Goal: Information Seeking & Learning: Learn about a topic

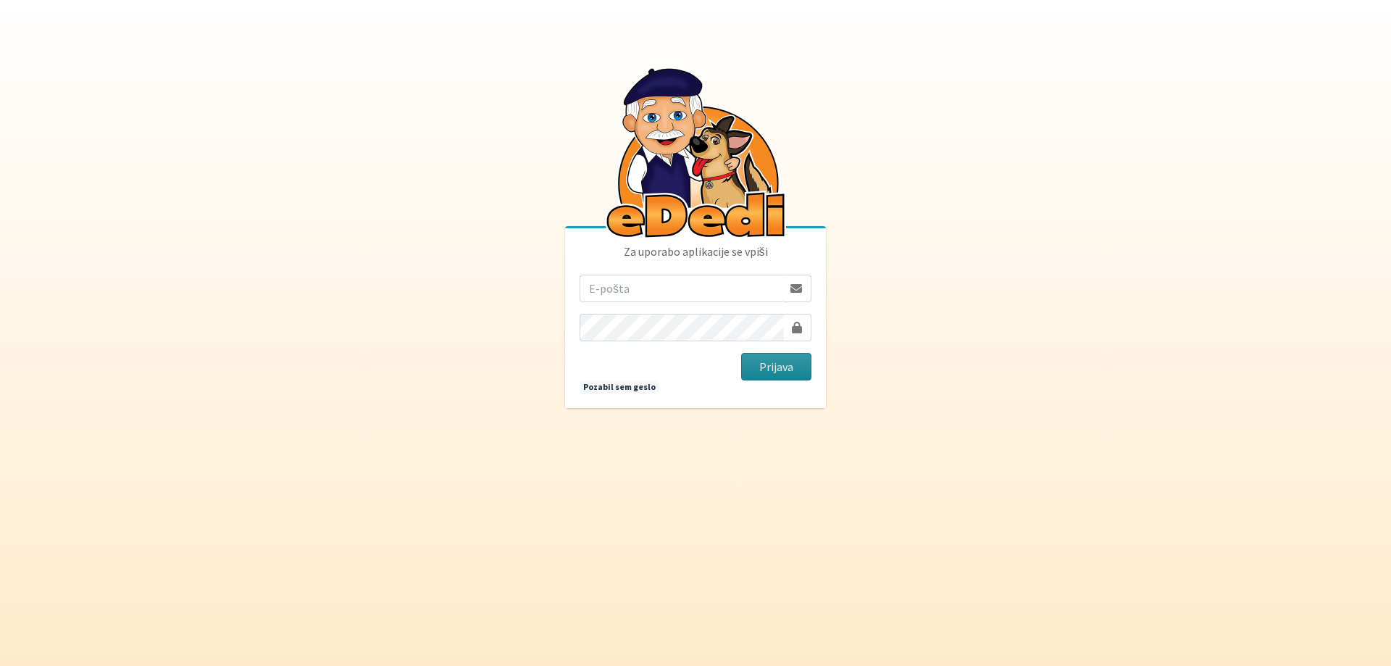
type input "rdecaraketa@t-2.si"
click at [772, 368] on button "Prijava" at bounding box center [776, 367] width 70 height 28
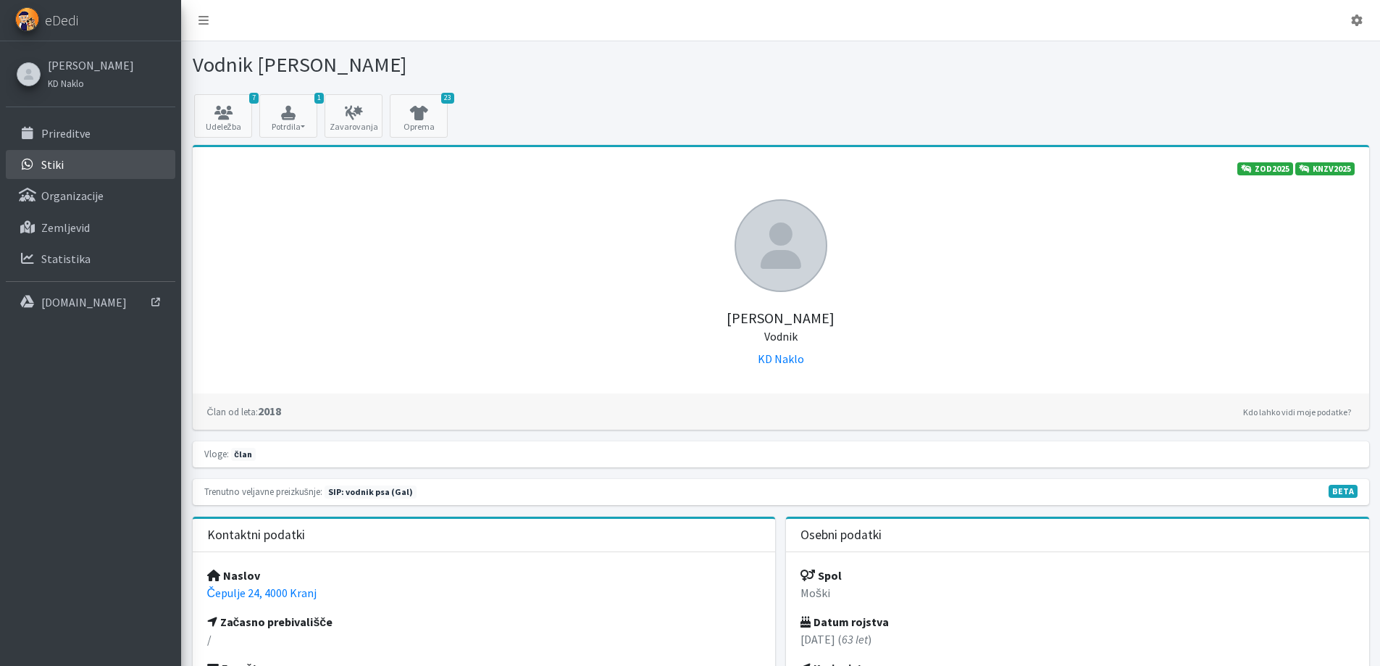
click at [64, 162] on link "Stiki" at bounding box center [91, 164] width 170 height 29
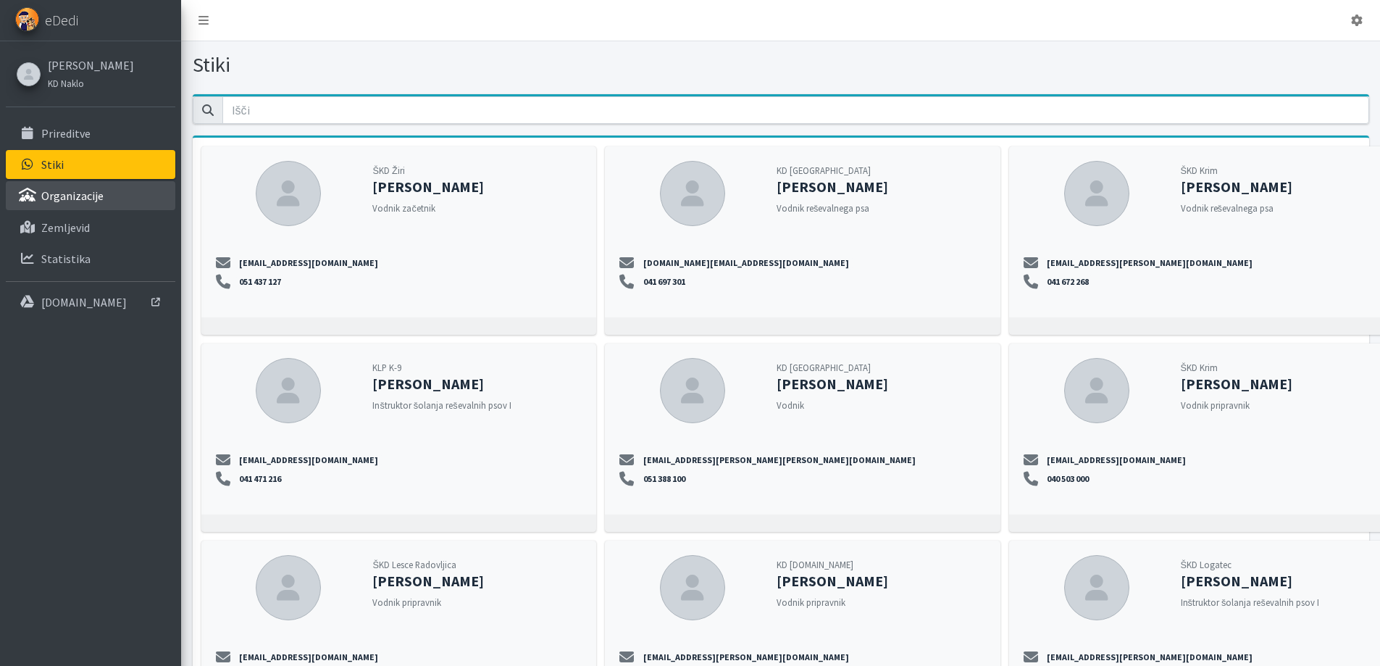
click at [51, 199] on p "Organizacije" at bounding box center [72, 195] width 62 height 14
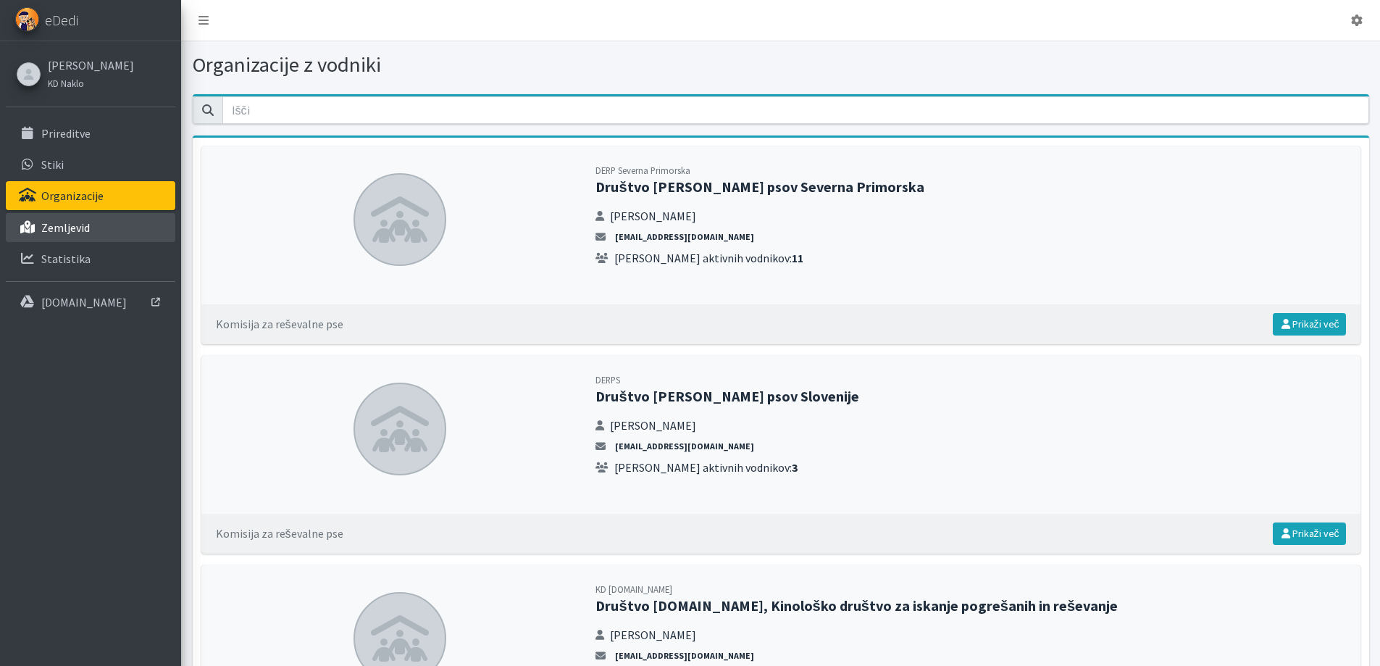
click at [75, 227] on p "Zemljevid" at bounding box center [65, 227] width 49 height 14
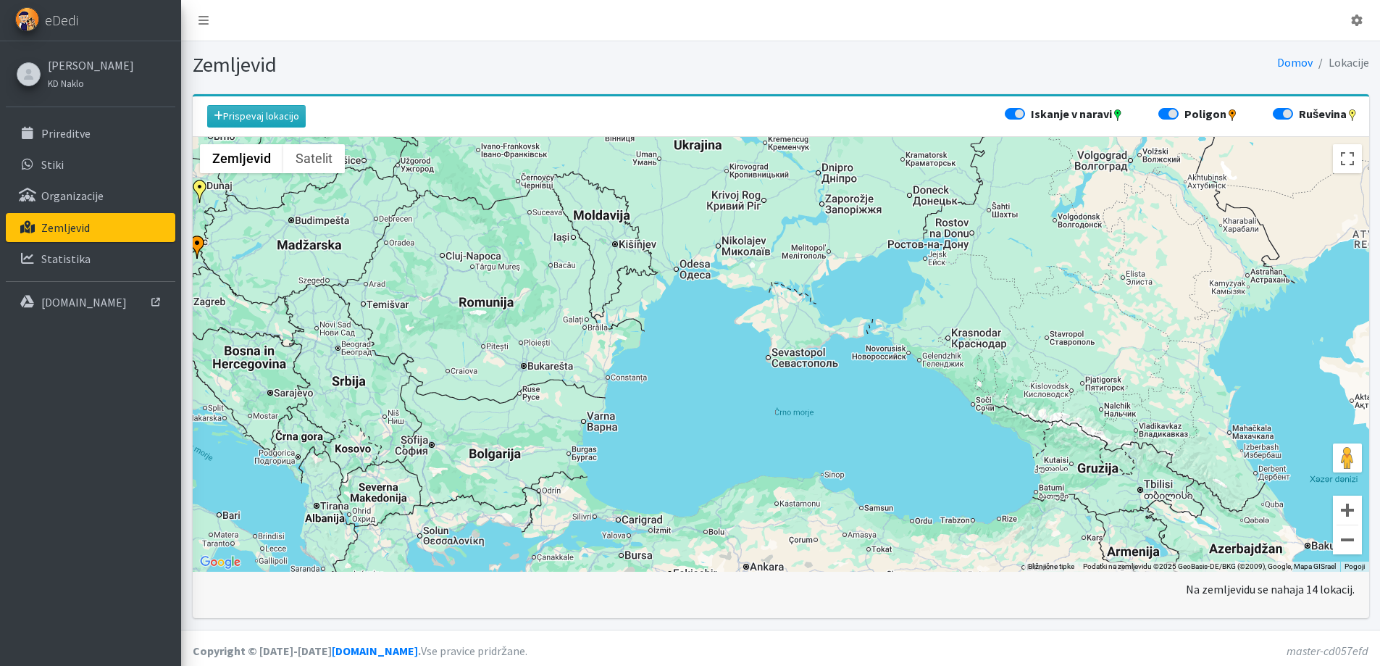
click at [651, 359] on div "Za premikanje pritisnite puščične tipke." at bounding box center [781, 354] width 1177 height 435
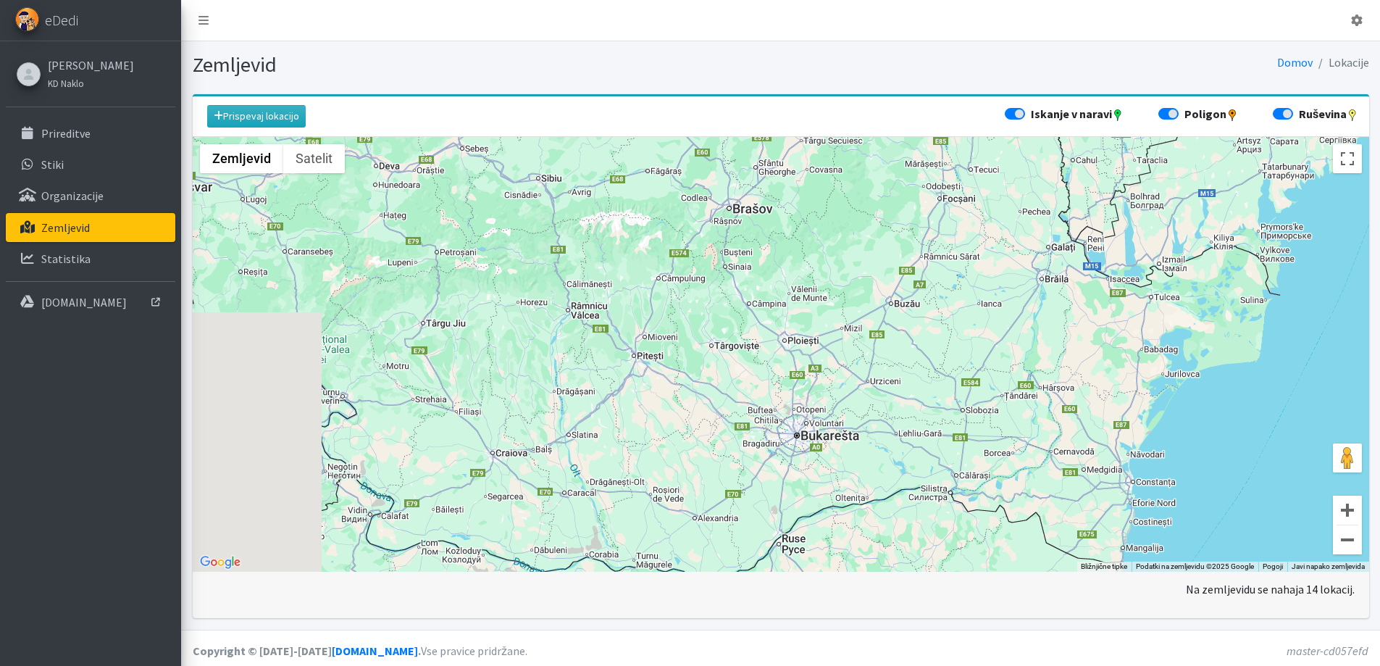
drag, startPoint x: 420, startPoint y: 335, endPoint x: 748, endPoint y: 380, distance: 332.0
click at [746, 379] on div "Za premikanje pritisnite puščične tipke." at bounding box center [781, 354] width 1177 height 435
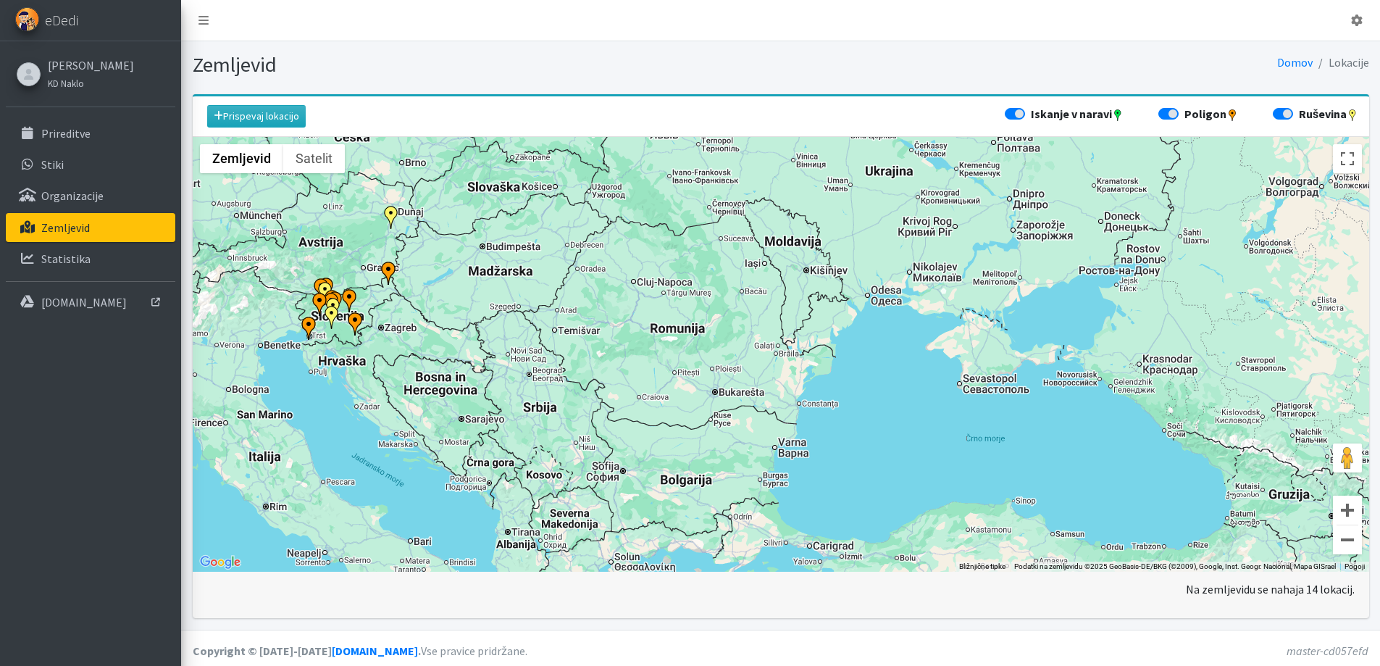
click at [1317, 117] on label "Ruševina" at bounding box center [1328, 113] width 59 height 17
click at [1285, 117] on input "Ruševina" at bounding box center [1279, 112] width 12 height 14
checkbox input "false"
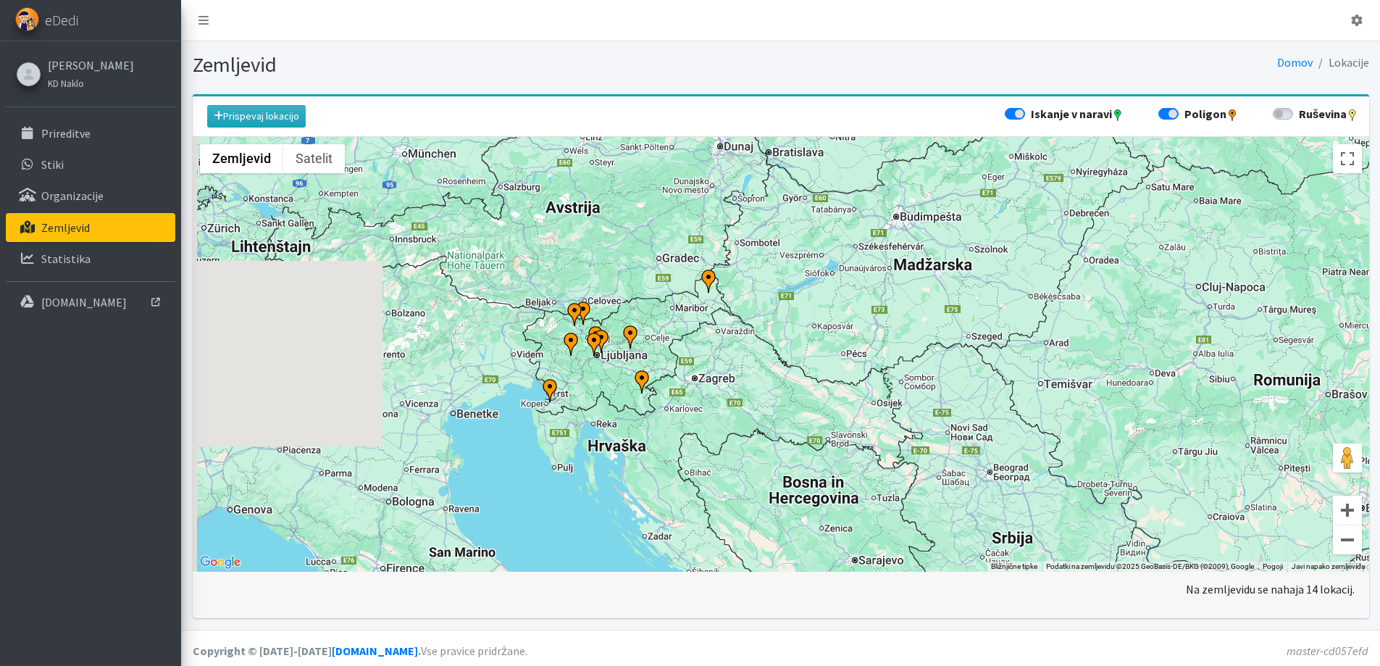
drag, startPoint x: 339, startPoint y: 326, endPoint x: 767, endPoint y: 396, distance: 433.9
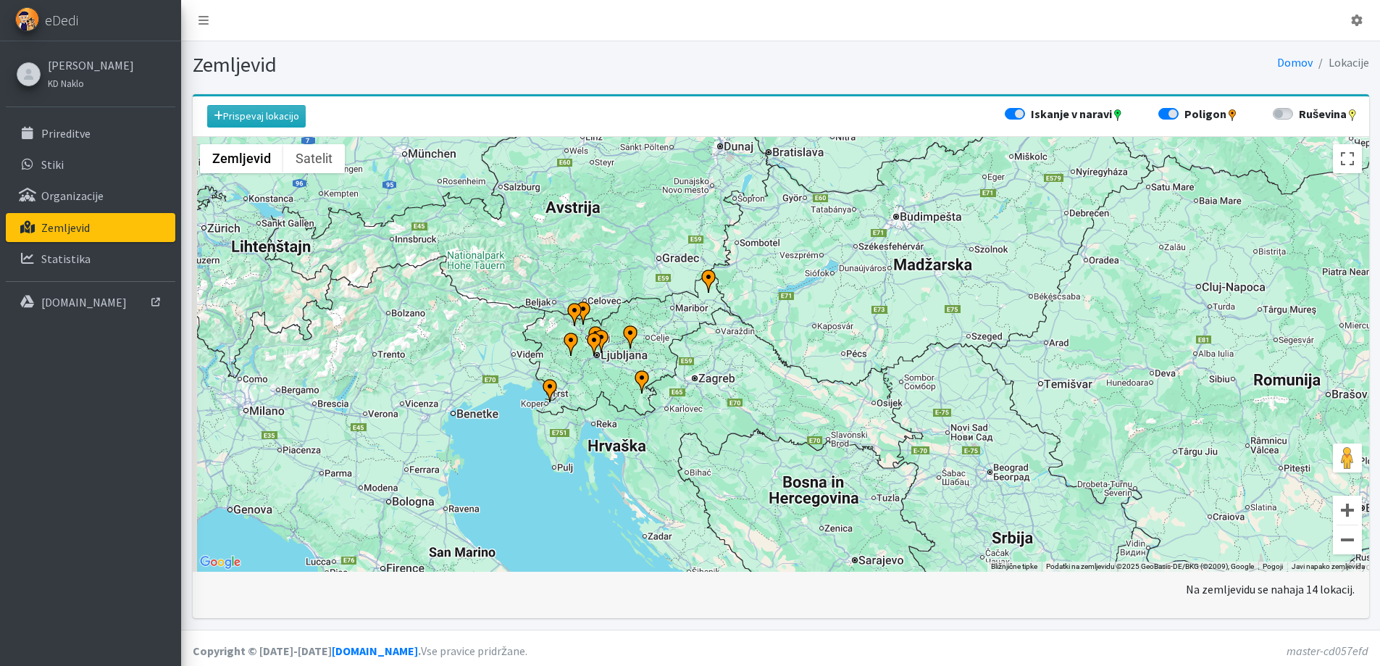
click at [767, 396] on div "Za premikanje pritisnite puščične tipke." at bounding box center [781, 354] width 1177 height 435
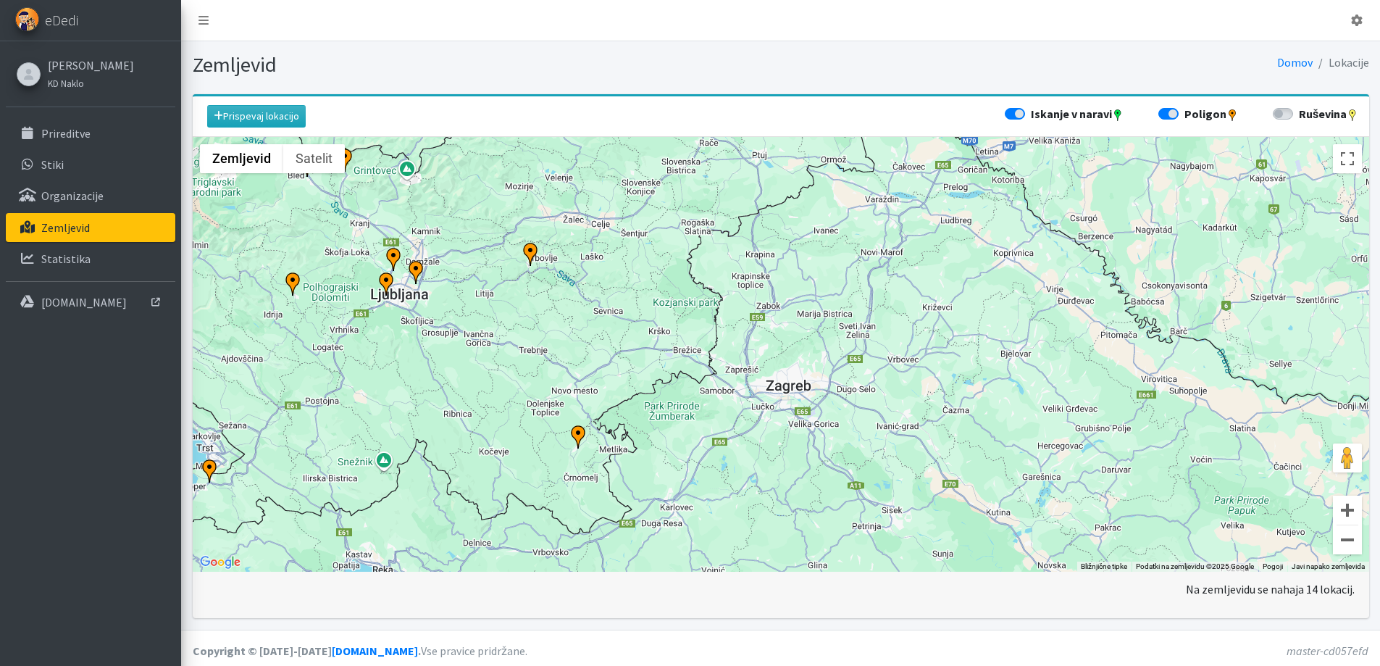
drag, startPoint x: 482, startPoint y: 338, endPoint x: 751, endPoint y: 393, distance: 275.0
click at [751, 393] on div "Za premikanje pritisnite puščične tipke." at bounding box center [781, 354] width 1177 height 435
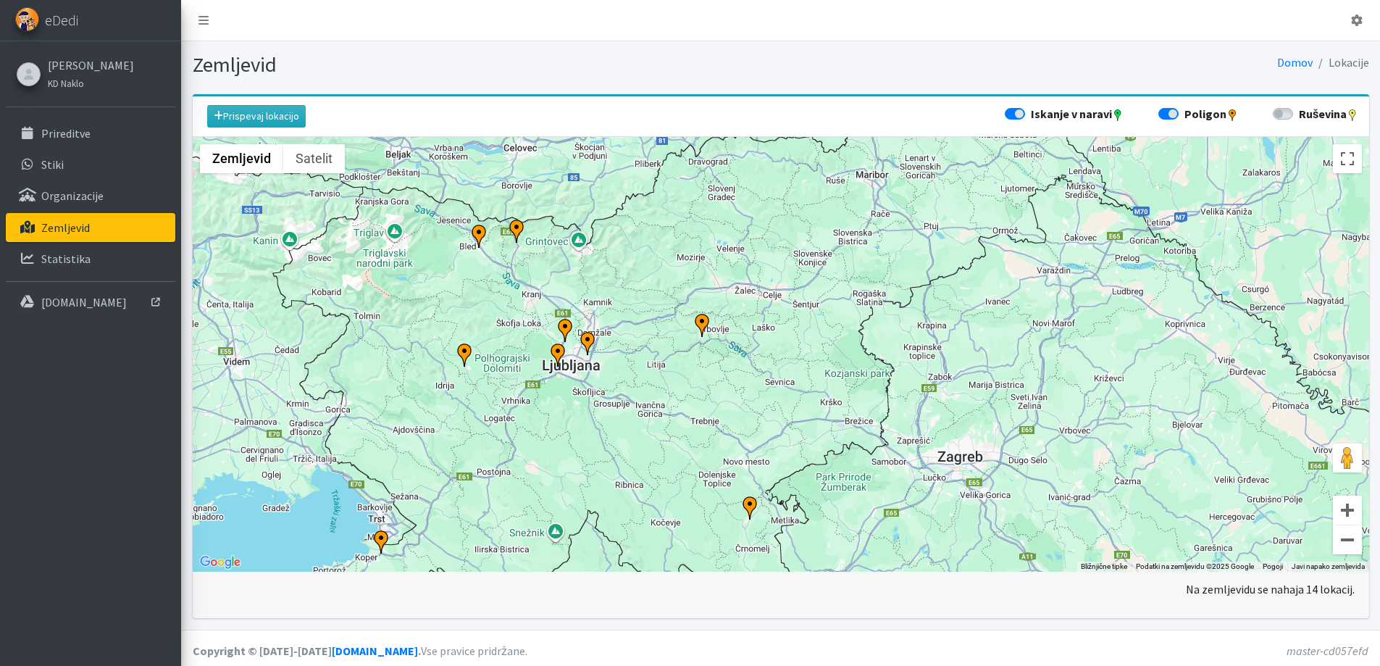
drag, startPoint x: 451, startPoint y: 328, endPoint x: 612, endPoint y: 386, distance: 171.2
click at [612, 386] on div "Za premikanje pritisnite puščične tipke." at bounding box center [781, 354] width 1177 height 435
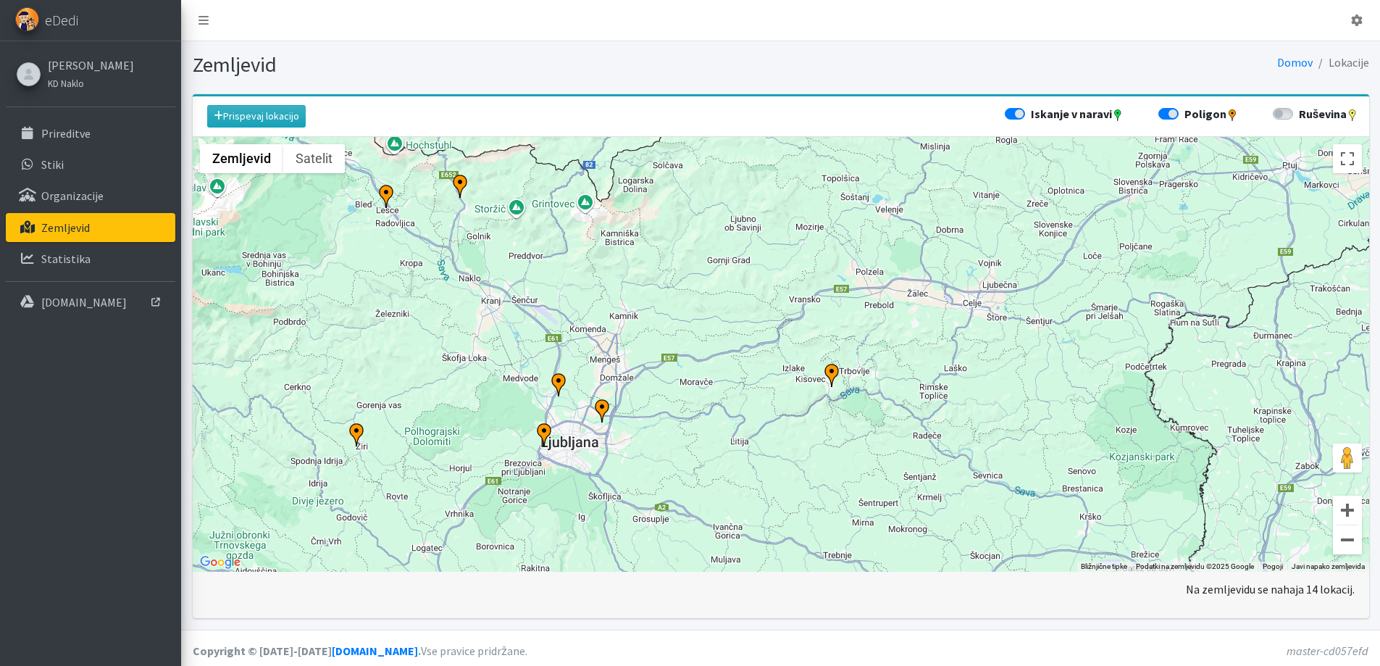
drag, startPoint x: 403, startPoint y: 318, endPoint x: 436, endPoint y: 441, distance: 127.6
click at [436, 441] on div "Za premikanje pritisnite puščične tipke." at bounding box center [781, 354] width 1177 height 435
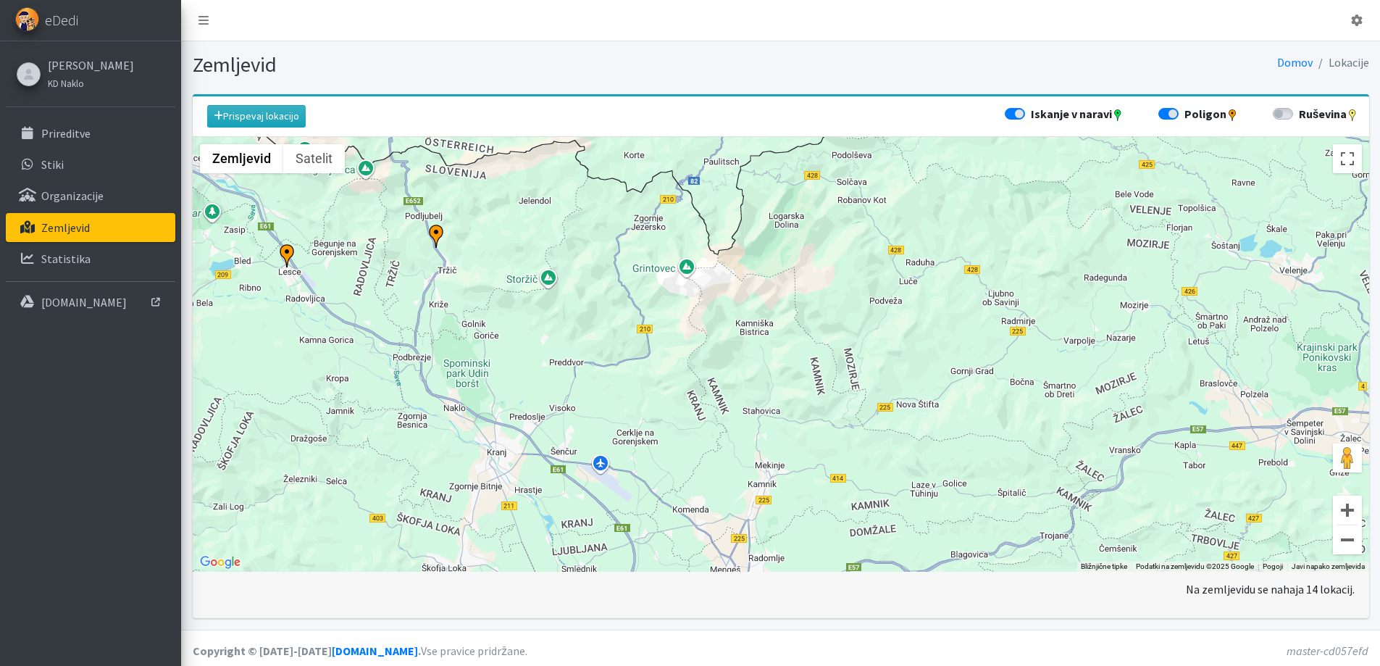
drag, startPoint x: 470, startPoint y: 285, endPoint x: 498, endPoint y: 409, distance: 126.2
click at [496, 409] on div "Za premikanje pritisnite puščične tipke." at bounding box center [781, 354] width 1177 height 435
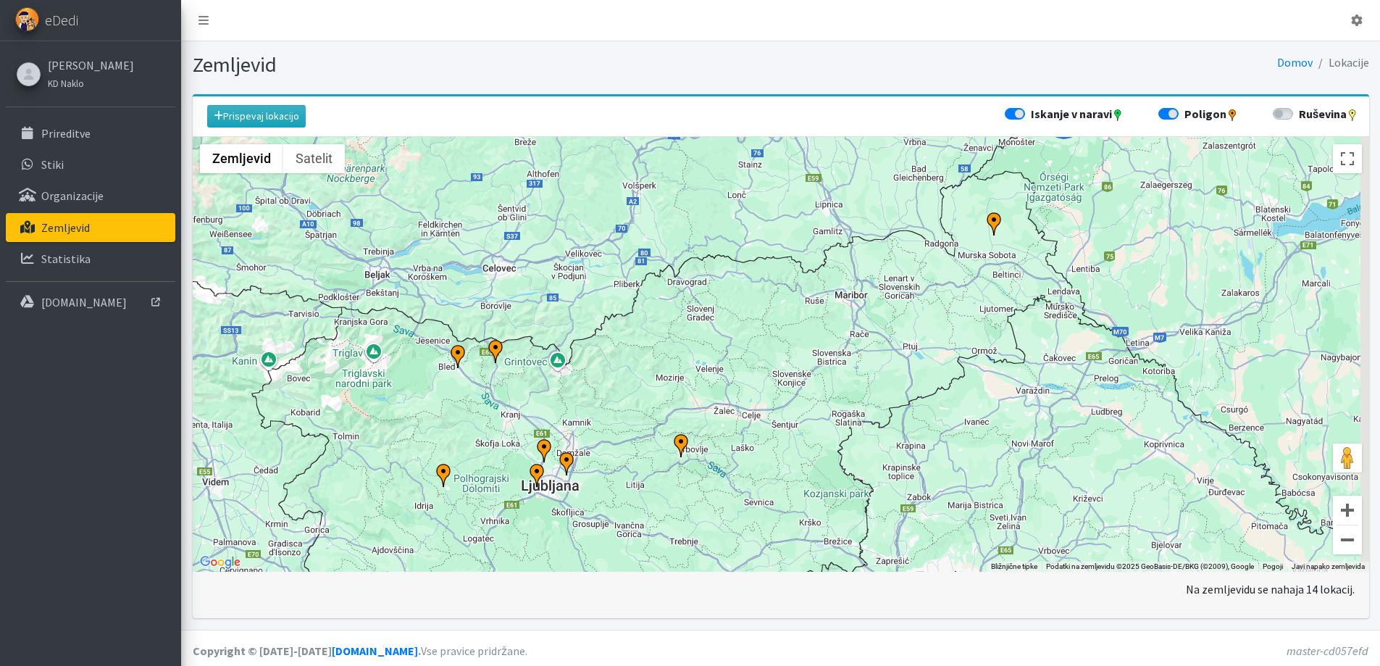
drag, startPoint x: 711, startPoint y: 346, endPoint x: 783, endPoint y: 264, distance: 108.9
click at [623, 335] on div "Za premikanje pritisnite puščične tipke." at bounding box center [781, 354] width 1177 height 435
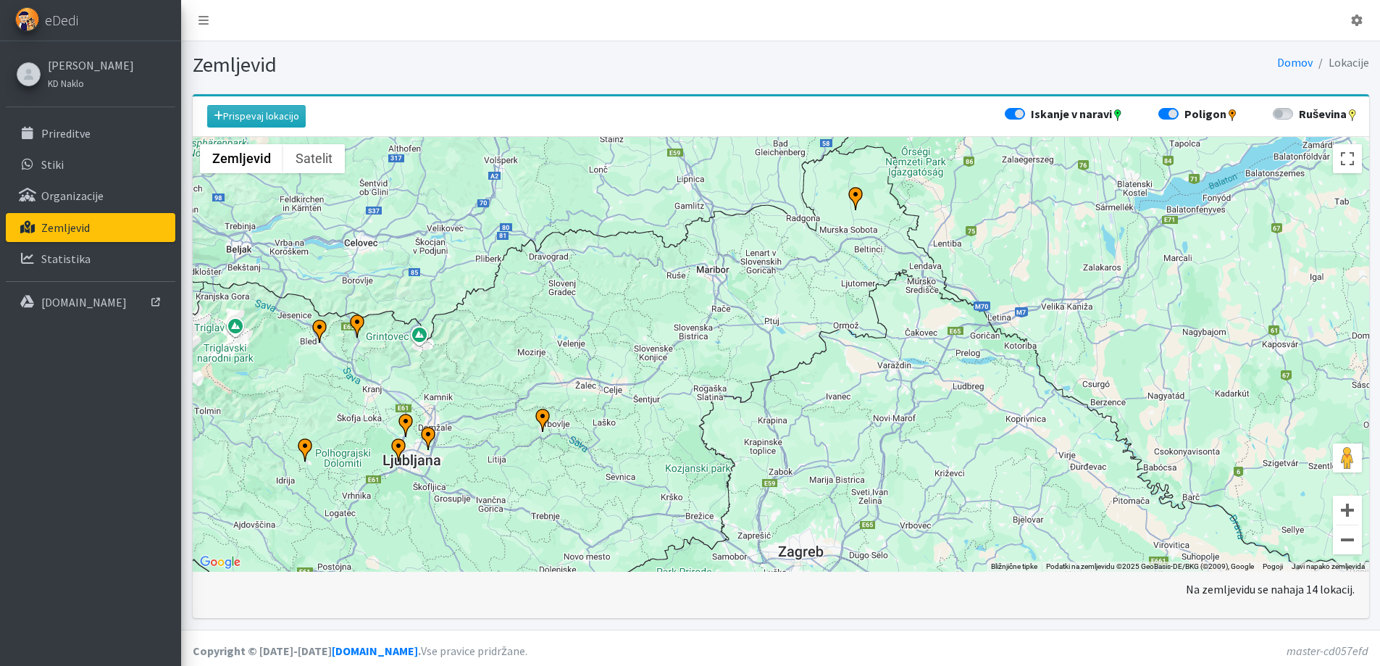
click at [1215, 114] on label "Poligon" at bounding box center [1212, 113] width 54 height 17
click at [1170, 114] on input "Poligon" at bounding box center [1165, 112] width 12 height 14
checkbox input "false"
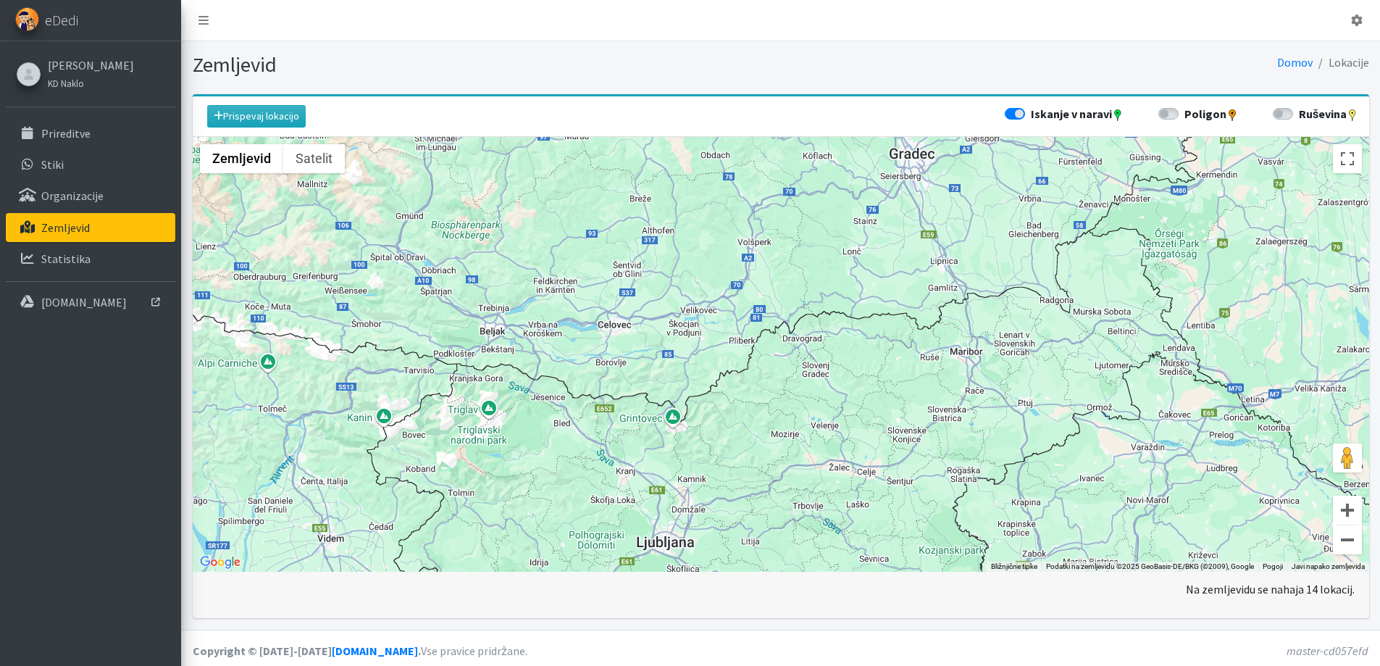
drag, startPoint x: 346, startPoint y: 358, endPoint x: 603, endPoint y: 440, distance: 269.2
click at [603, 440] on div "Za premikanje pritisnite puščične tipke." at bounding box center [781, 354] width 1177 height 435
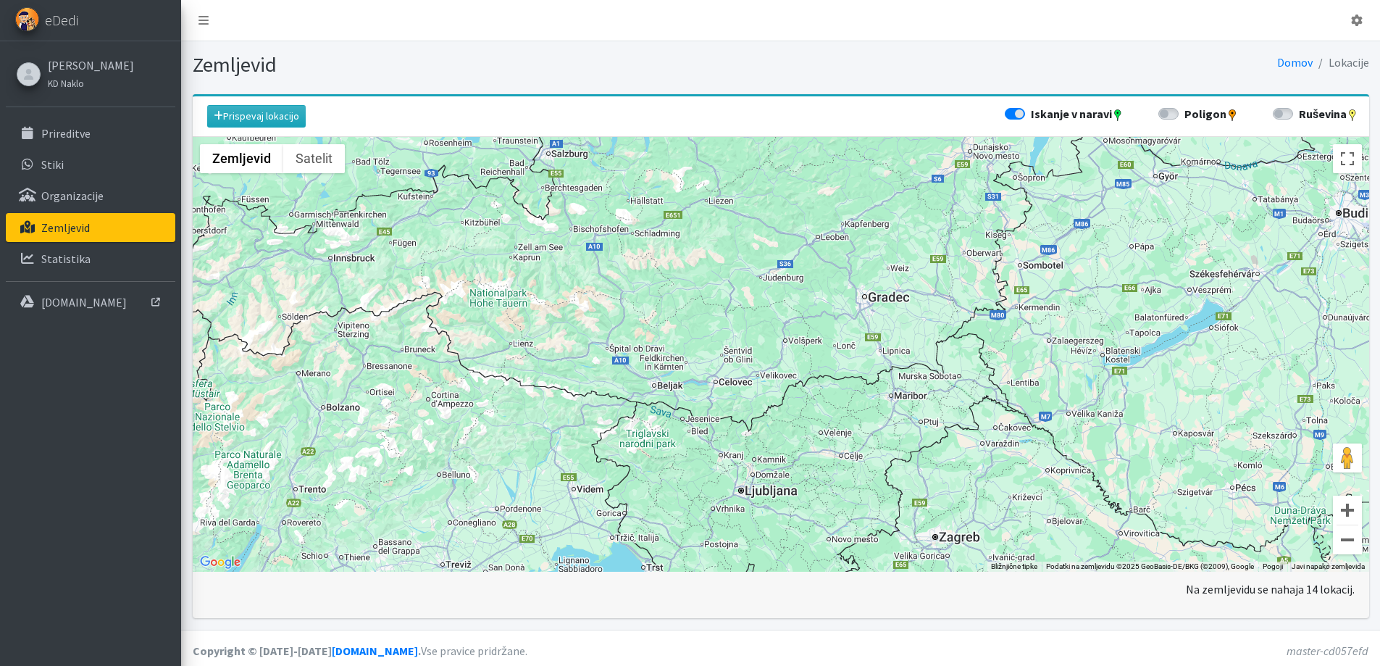
drag, startPoint x: 360, startPoint y: 361, endPoint x: 450, endPoint y: 338, distance: 92.6
click at [449, 340] on div "Za premikanje pritisnite puščične tipke." at bounding box center [781, 354] width 1177 height 435
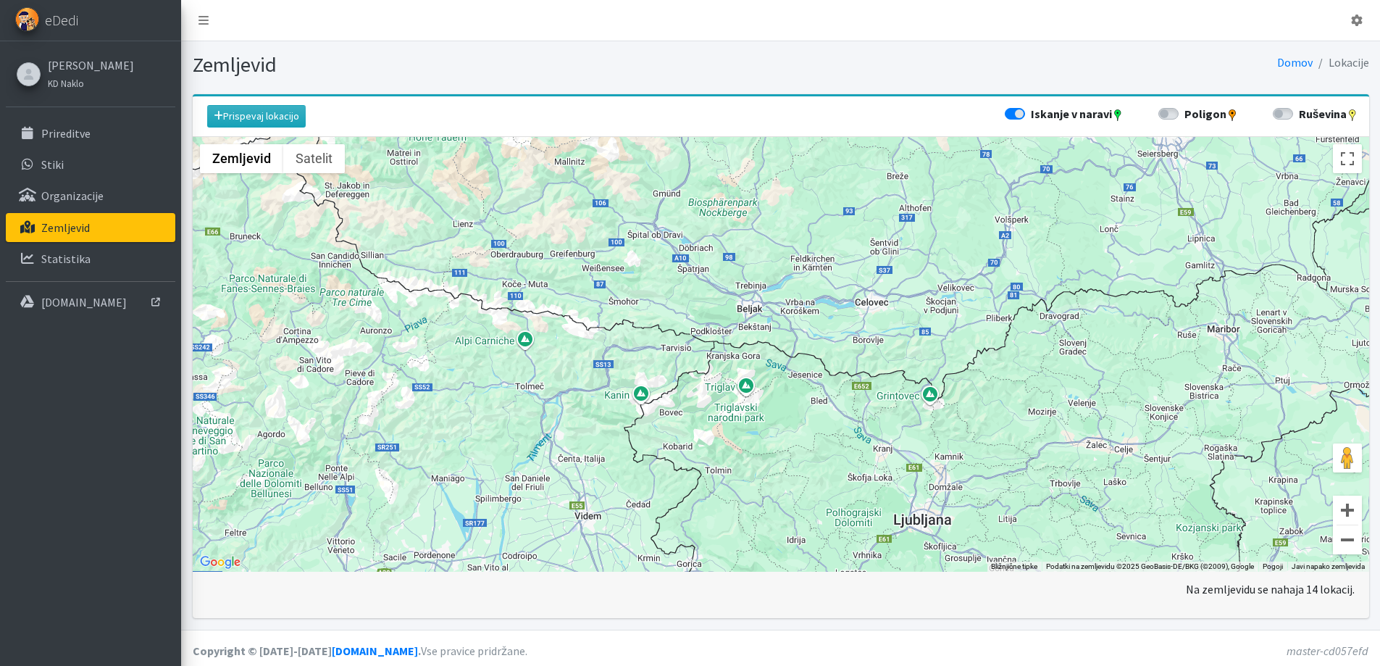
drag, startPoint x: 509, startPoint y: 351, endPoint x: 457, endPoint y: 350, distance: 52.2
click at [457, 350] on div "Za premikanje pritisnite puščične tipke." at bounding box center [781, 354] width 1177 height 435
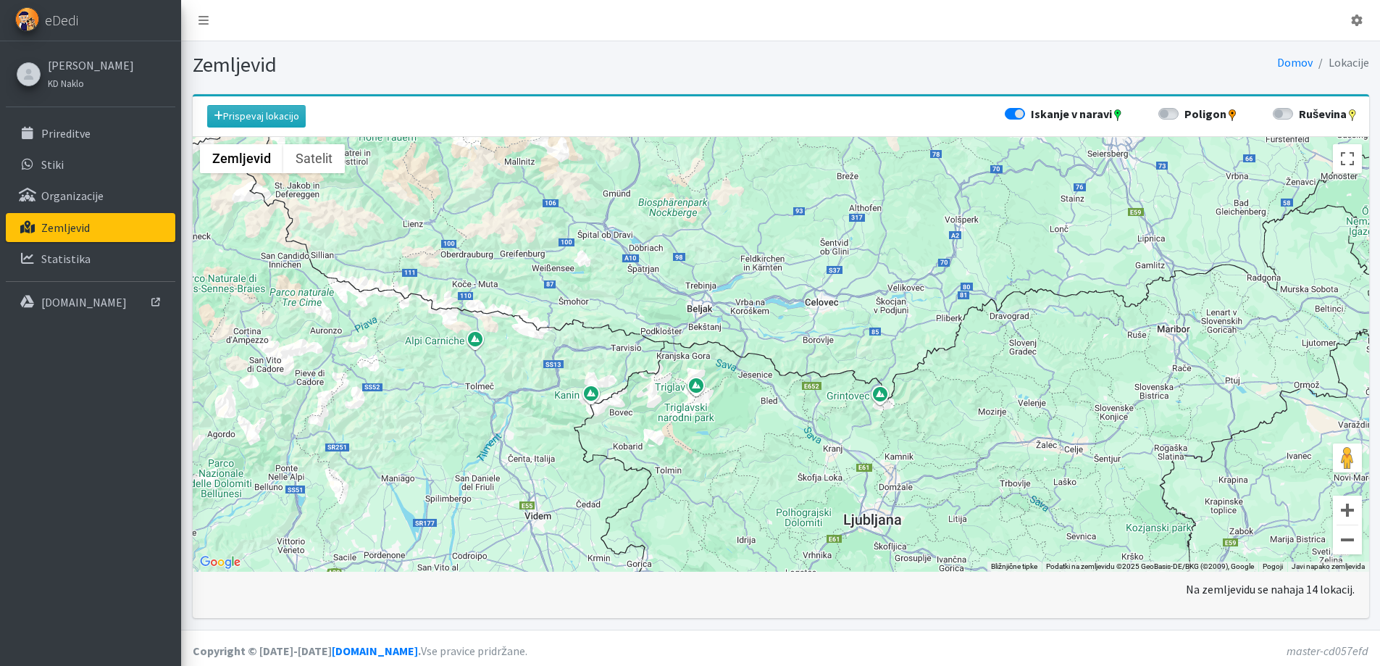
click at [1042, 123] on div "Prispevaj lokacijo Iskanje v naravi Poligon Ruševina" at bounding box center [781, 116] width 1177 height 41
click at [1043, 114] on label "Iskanje v naravi" at bounding box center [1077, 113] width 93 height 17
click at [1017, 114] on input "Iskanje v naravi" at bounding box center [1011, 112] width 12 height 14
checkbox input "false"
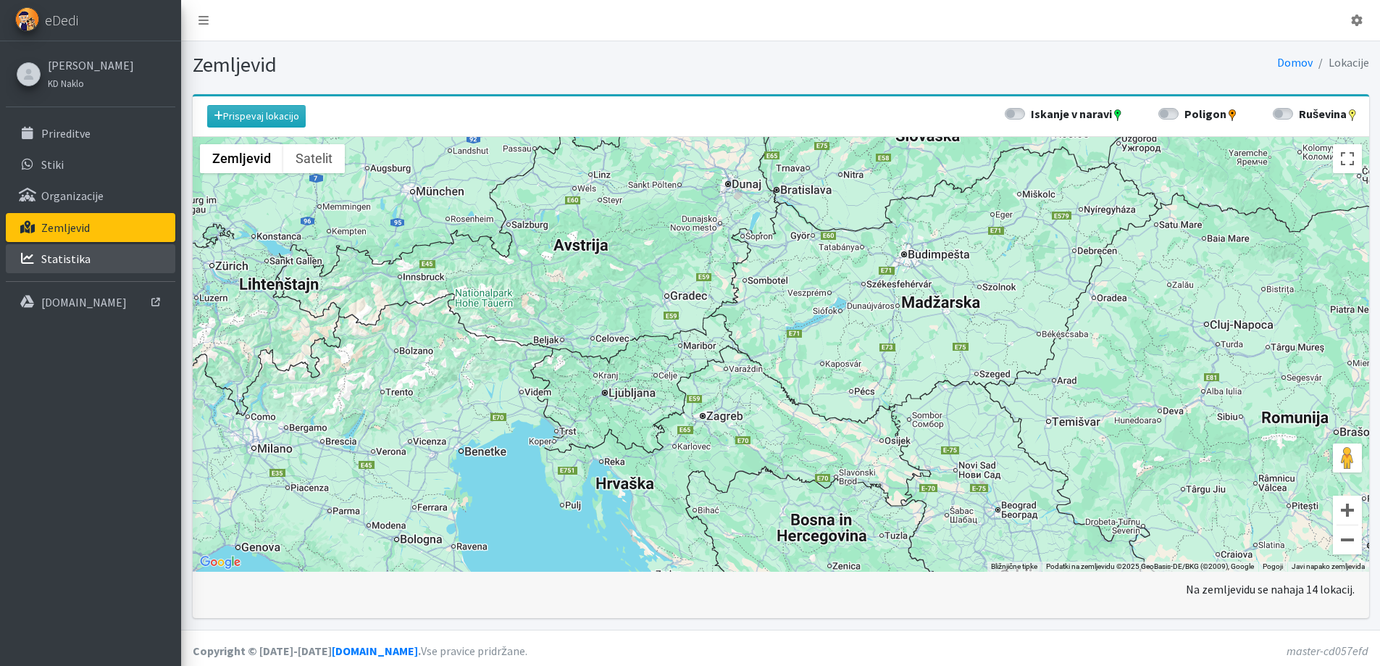
click at [75, 258] on p "Statistika" at bounding box center [65, 258] width 49 height 14
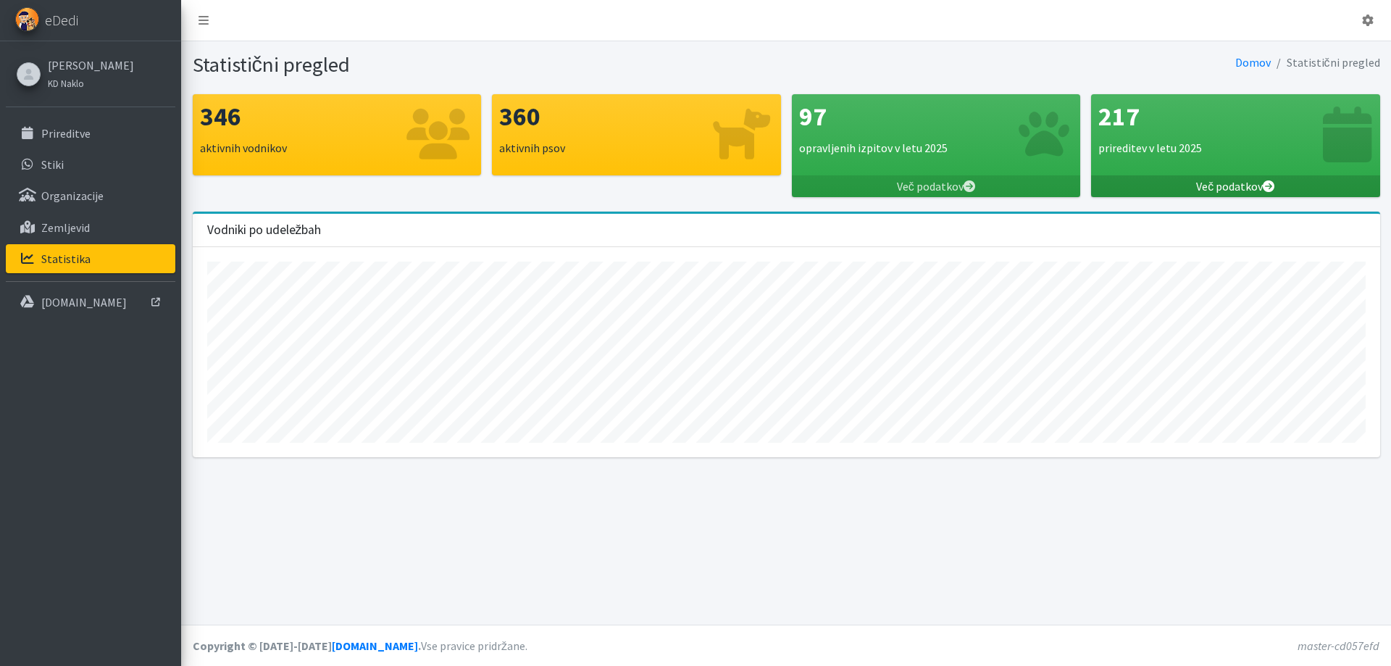
click at [1206, 183] on link "Več podatkov" at bounding box center [1235, 186] width 289 height 22
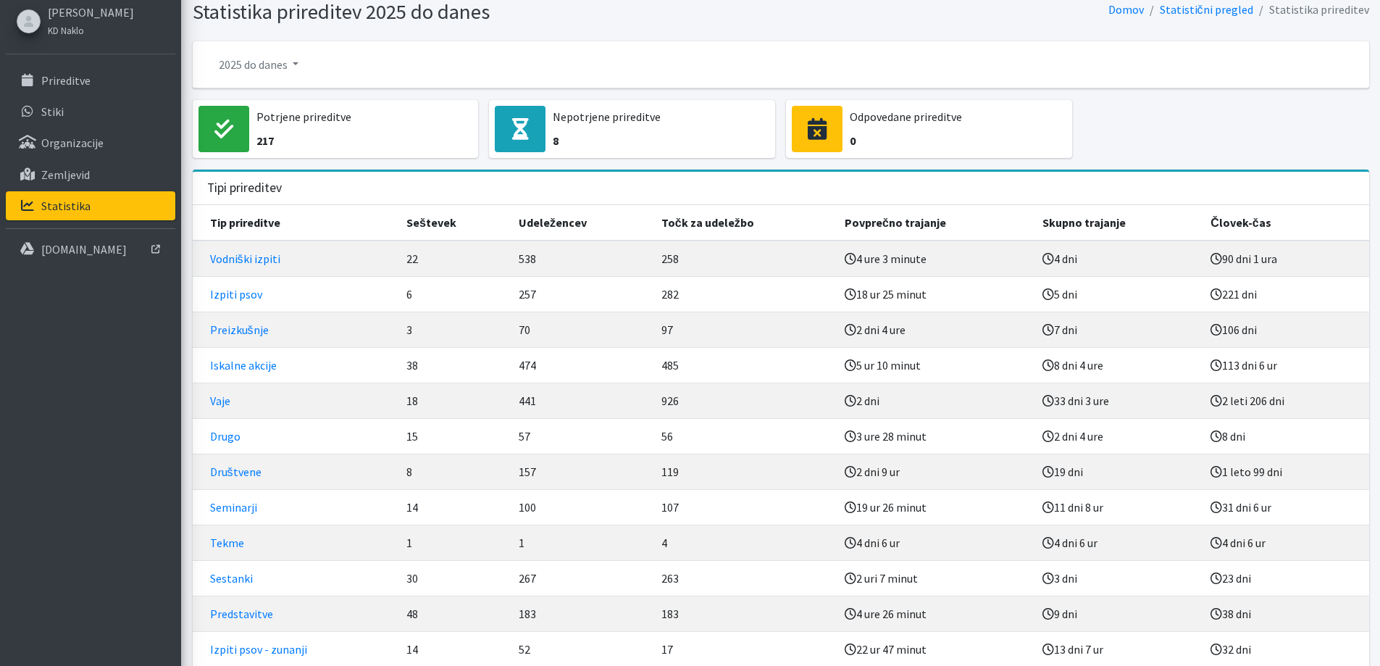
scroll to position [28, 0]
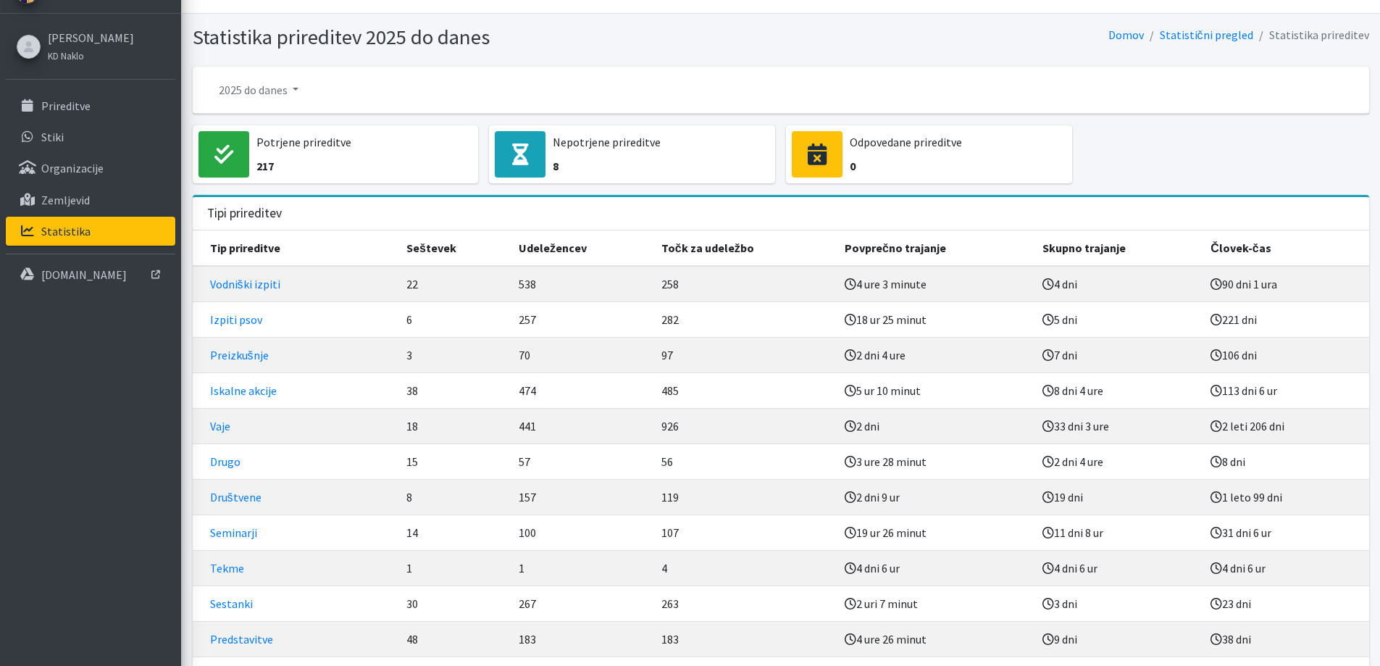
click at [538, 159] on span at bounding box center [520, 154] width 51 height 46
click at [232, 155] on icon at bounding box center [223, 154] width 19 height 22
click at [525, 149] on icon at bounding box center [520, 154] width 17 height 22
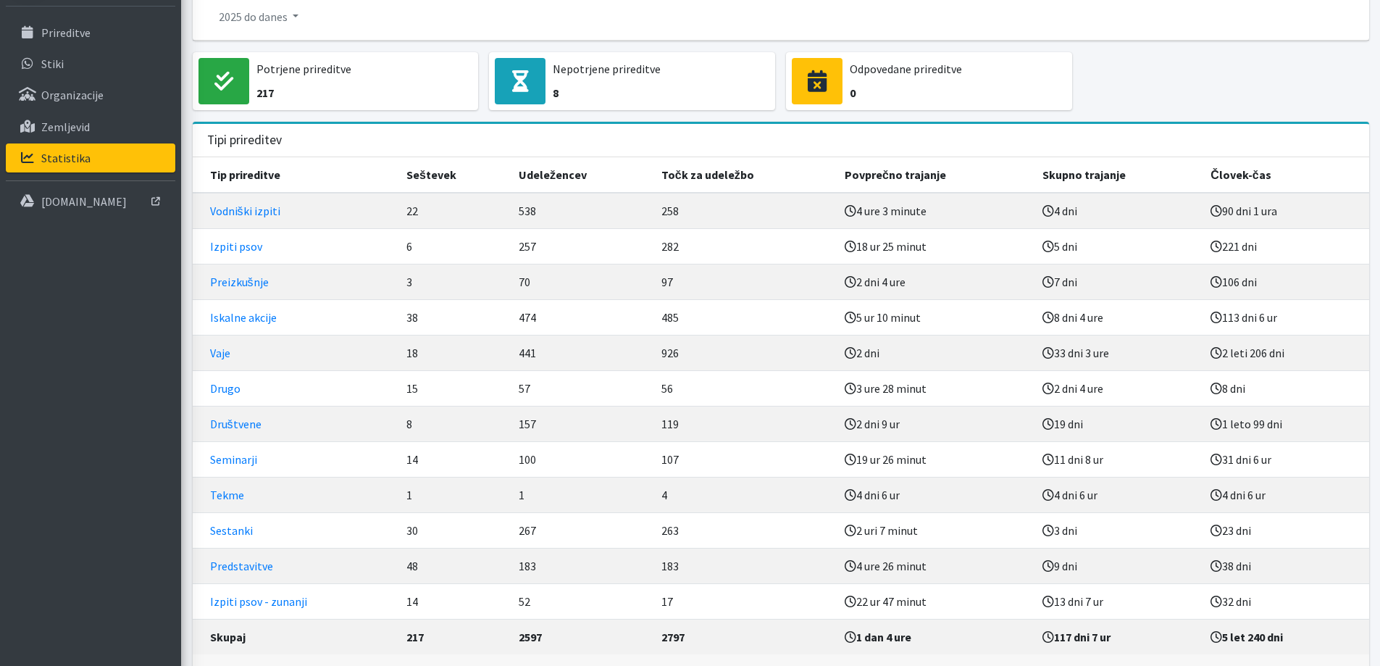
scroll to position [0, 0]
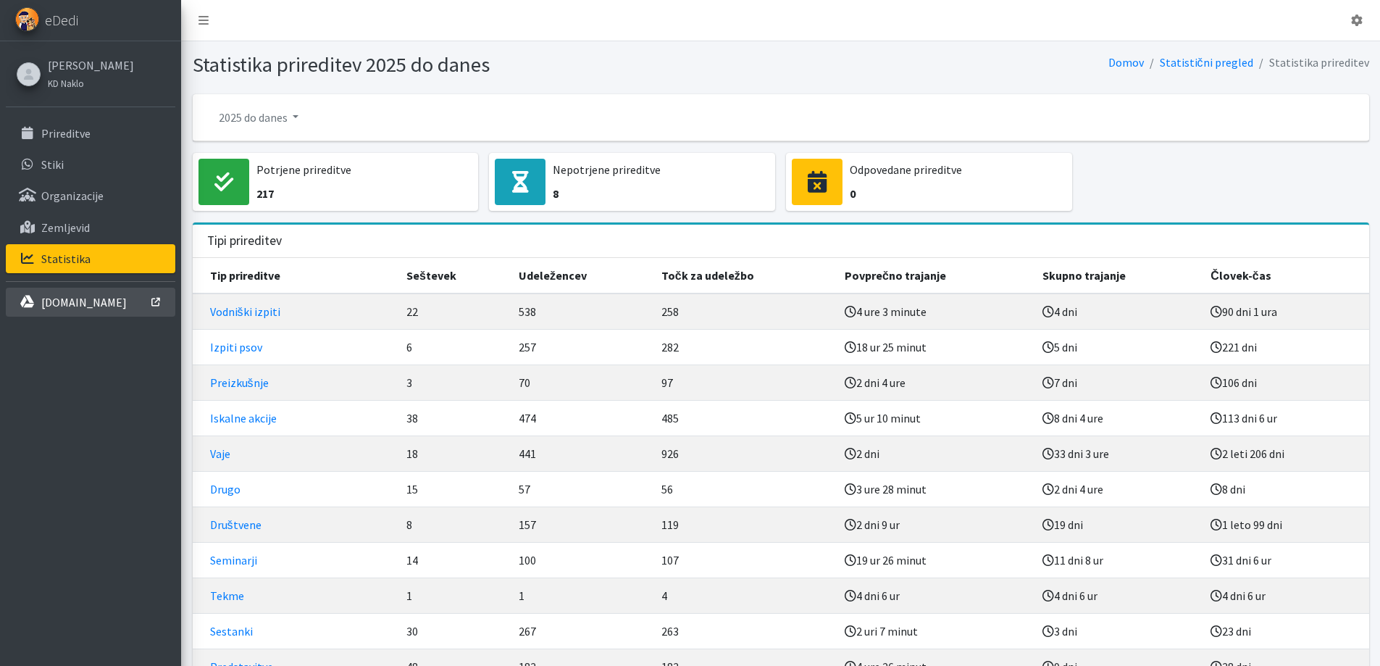
click at [84, 304] on p "[DOMAIN_NAME]" at bounding box center [83, 302] width 85 height 14
click at [95, 297] on p "[DOMAIN_NAME]" at bounding box center [83, 302] width 85 height 14
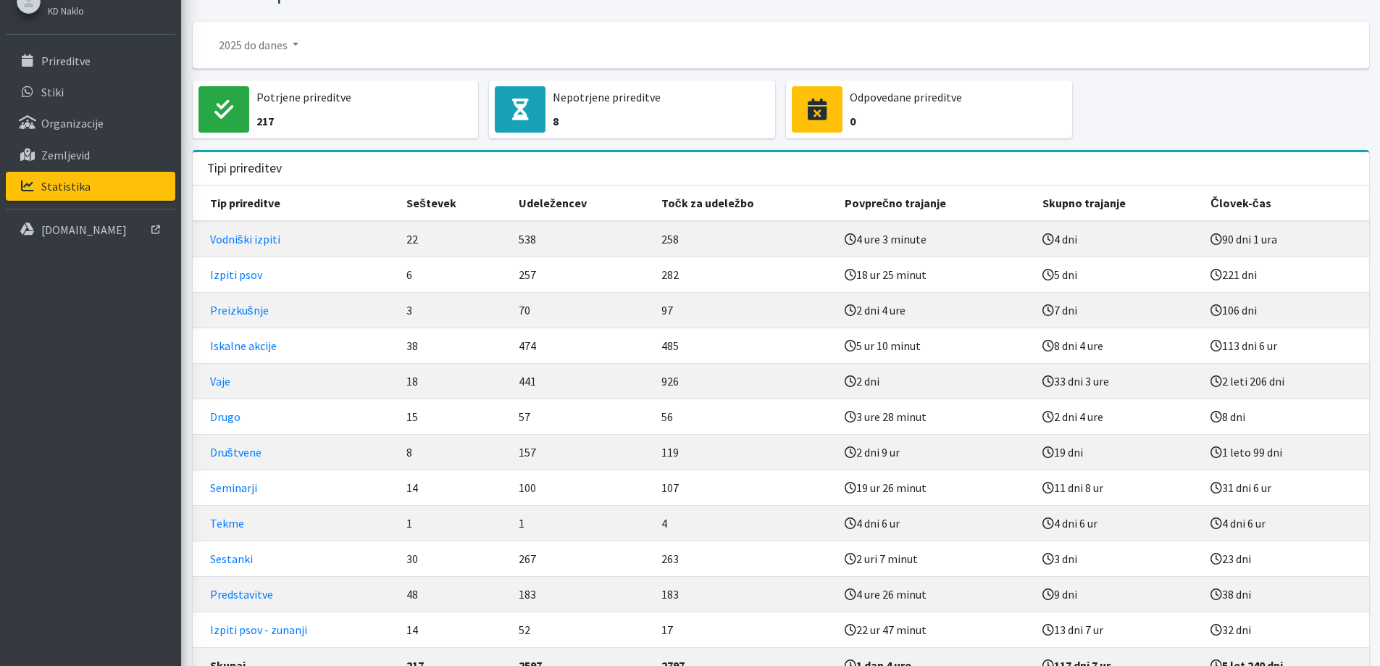
click at [751, 284] on td "282" at bounding box center [744, 274] width 183 height 36
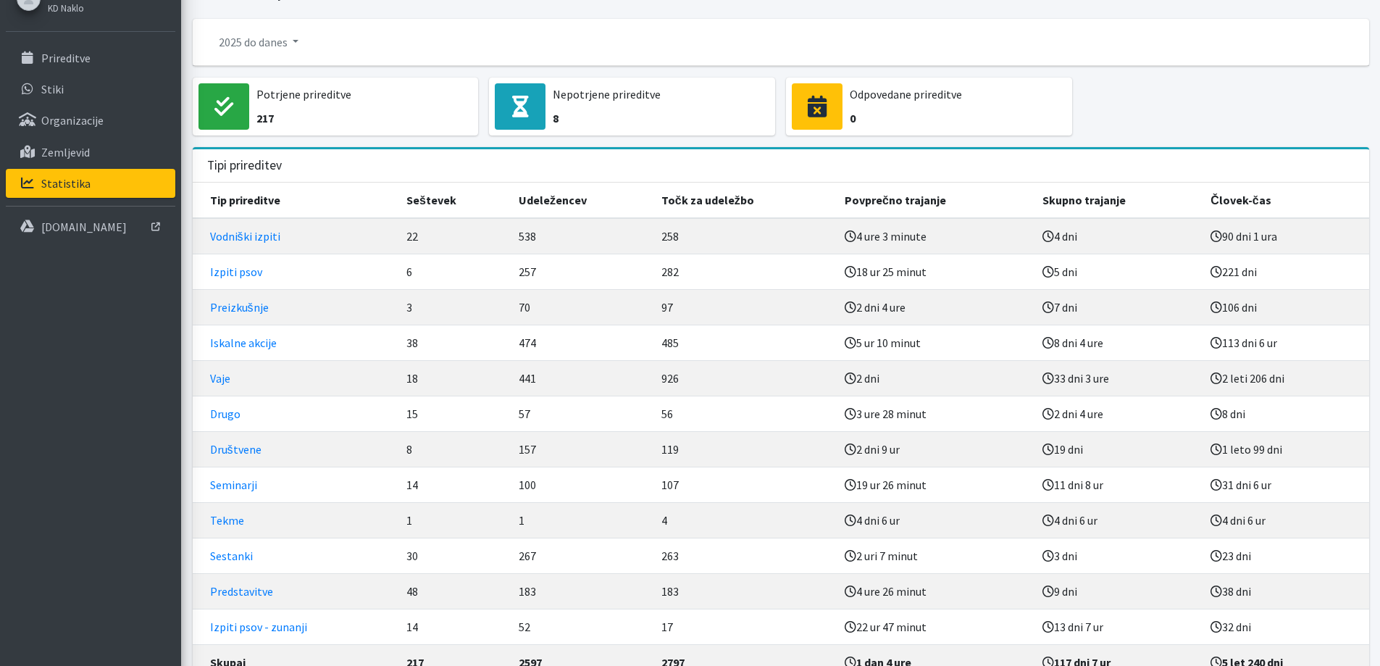
scroll to position [0, 0]
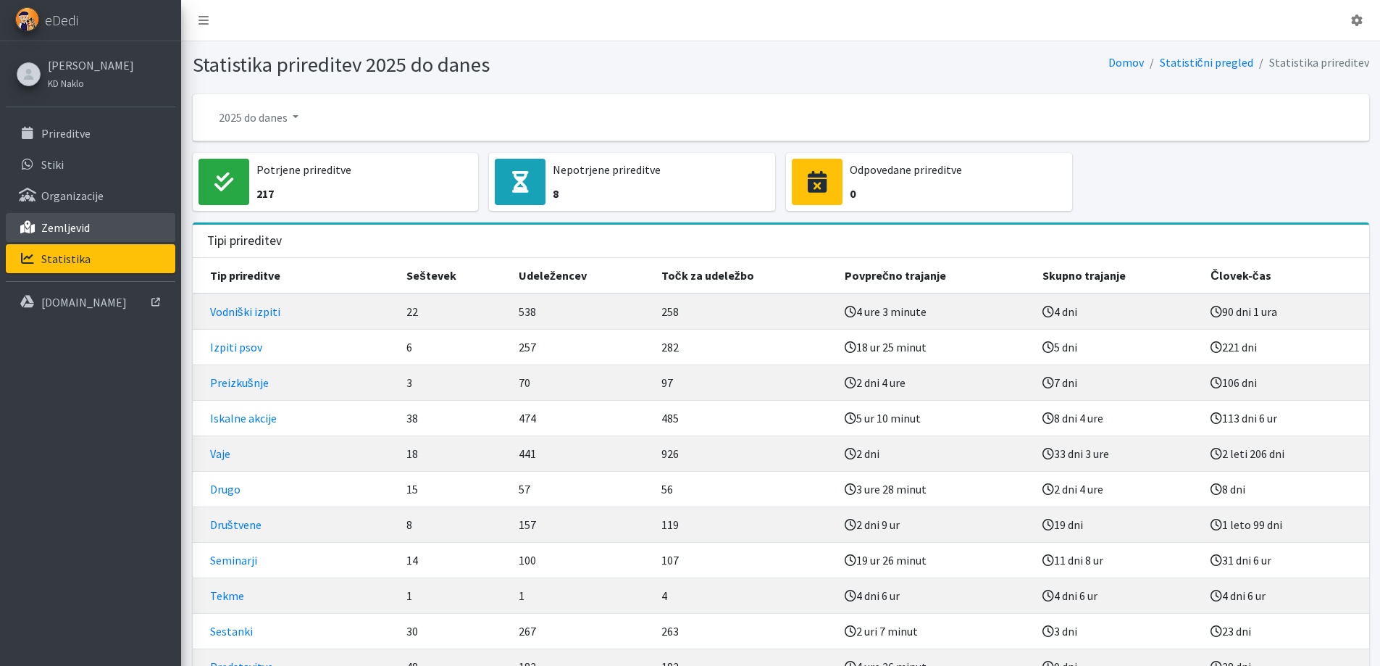
click at [80, 224] on p "Zemljevid" at bounding box center [65, 227] width 49 height 14
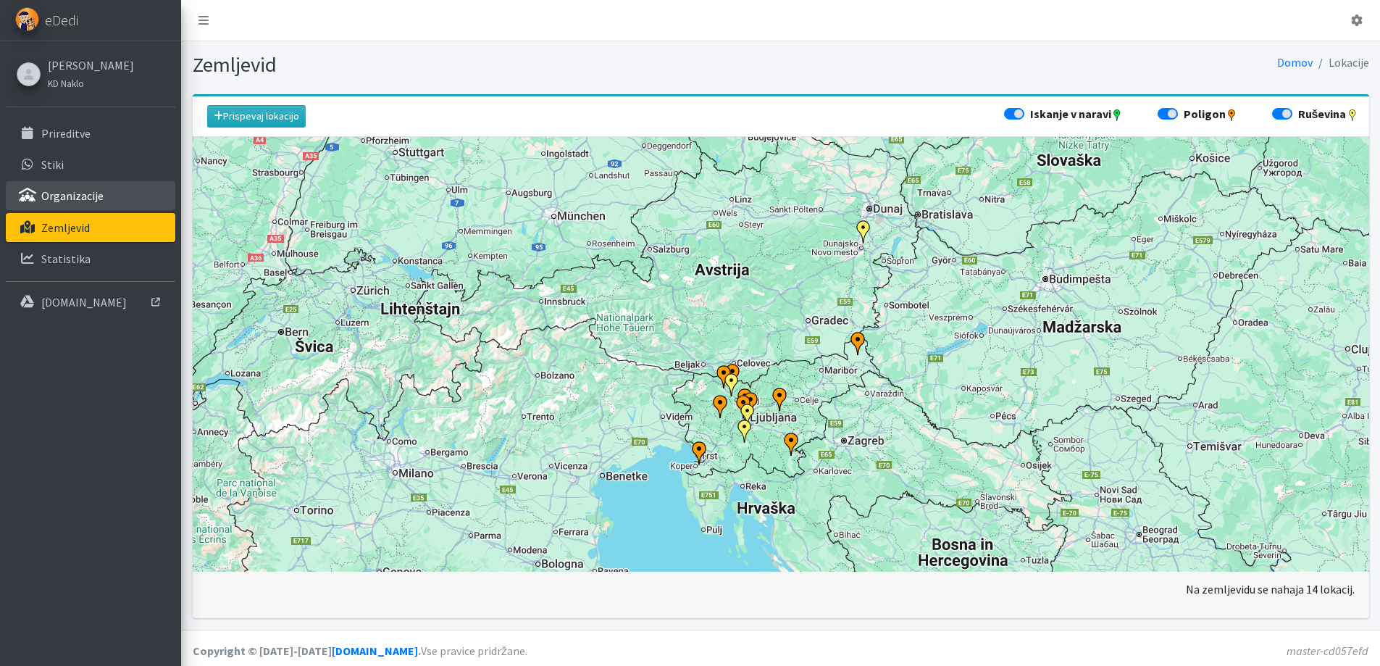
click at [70, 203] on p "Organizacije" at bounding box center [72, 195] width 62 height 14
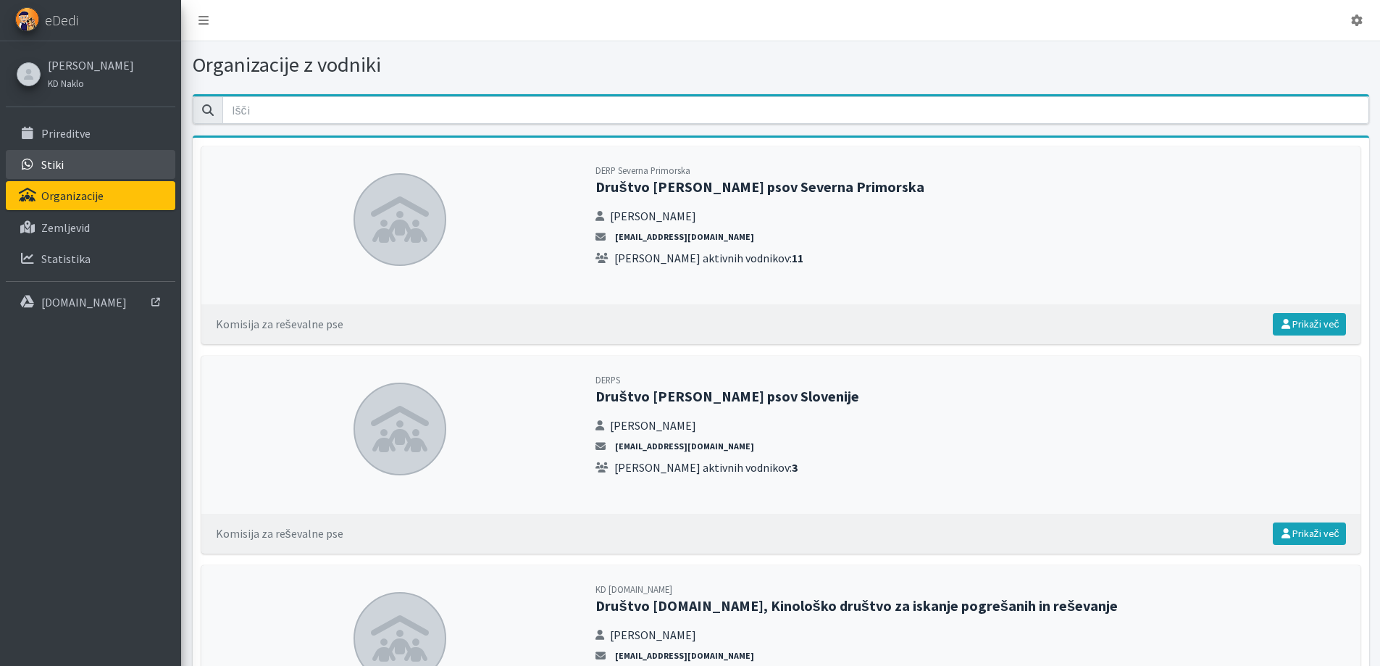
click at [59, 172] on p "Stiki" at bounding box center [52, 164] width 22 height 14
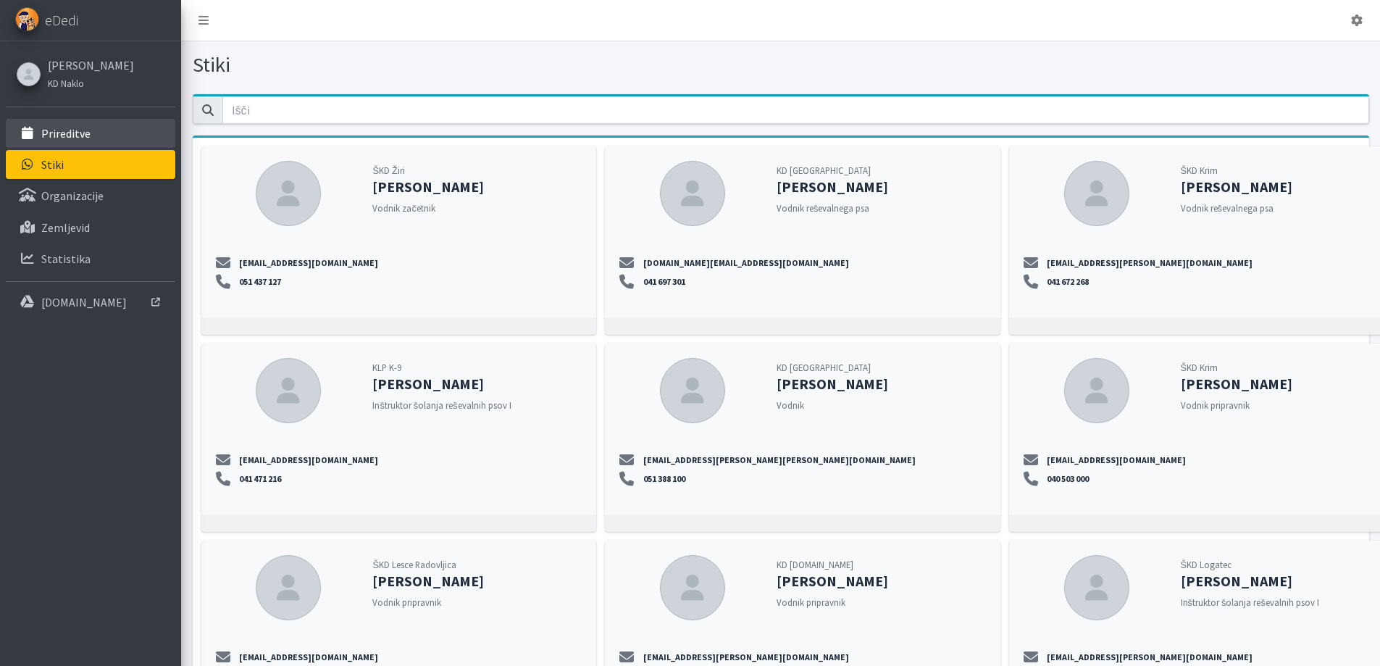
click at [66, 133] on p "Prireditve" at bounding box center [65, 133] width 49 height 14
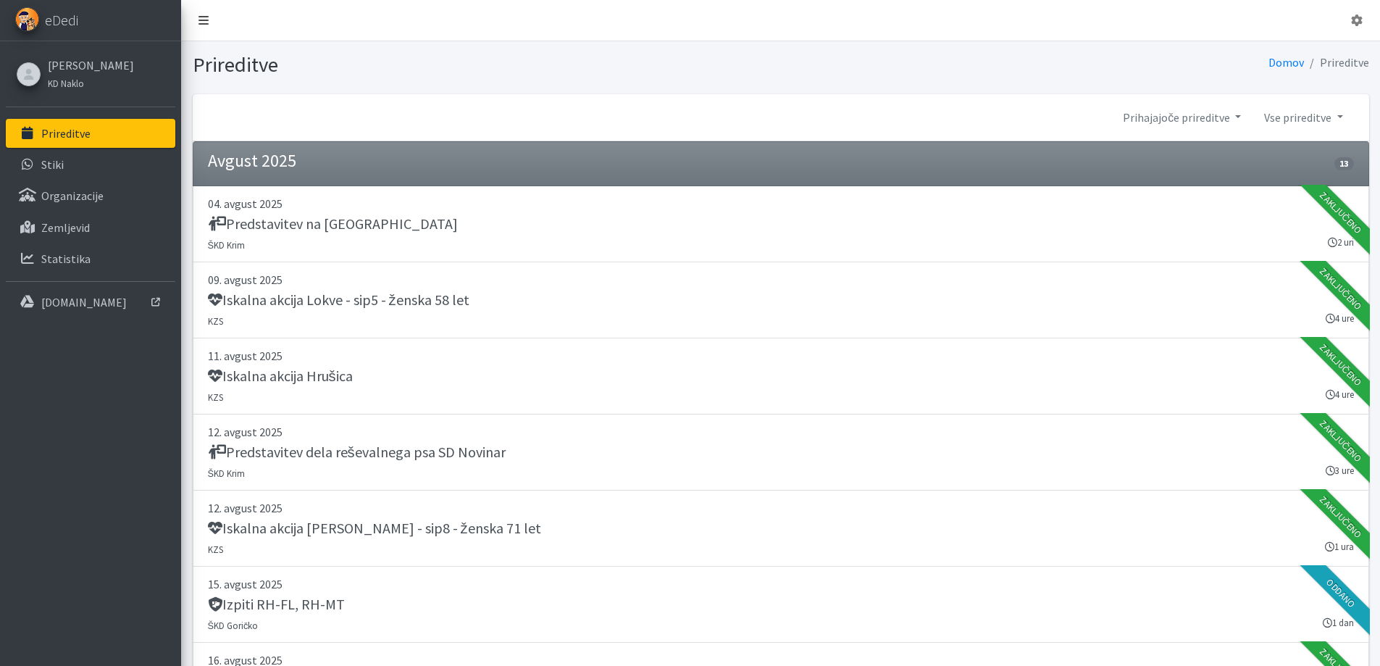
click at [206, 16] on icon at bounding box center [204, 20] width 10 height 12
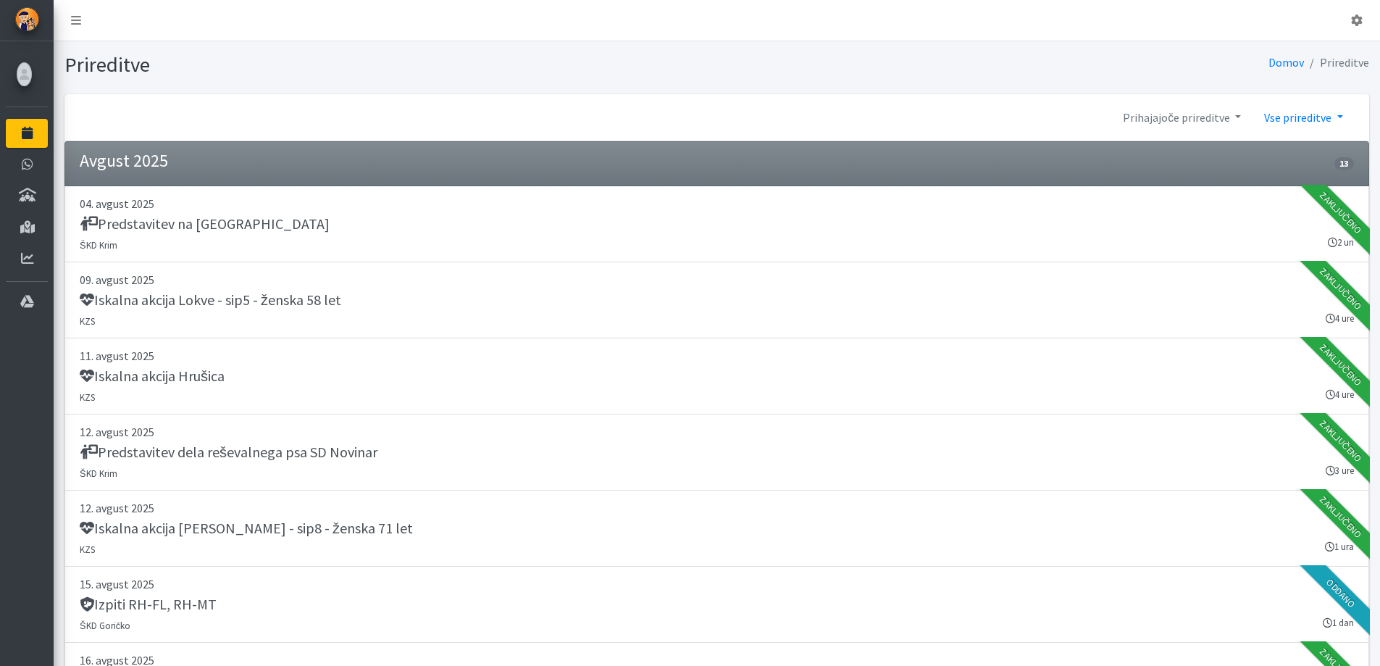
click at [1291, 113] on link "Vse prireditve" at bounding box center [1303, 117] width 101 height 29
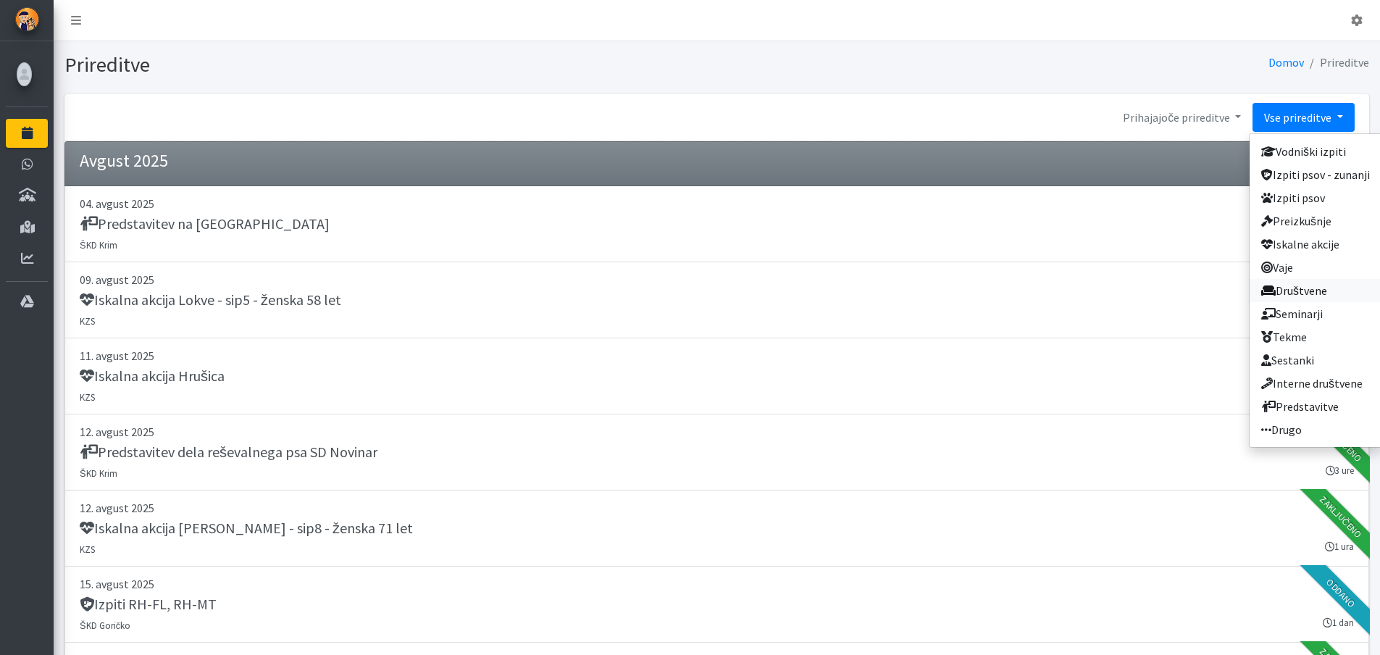
click at [1302, 292] on link "Društvene" at bounding box center [1316, 290] width 132 height 23
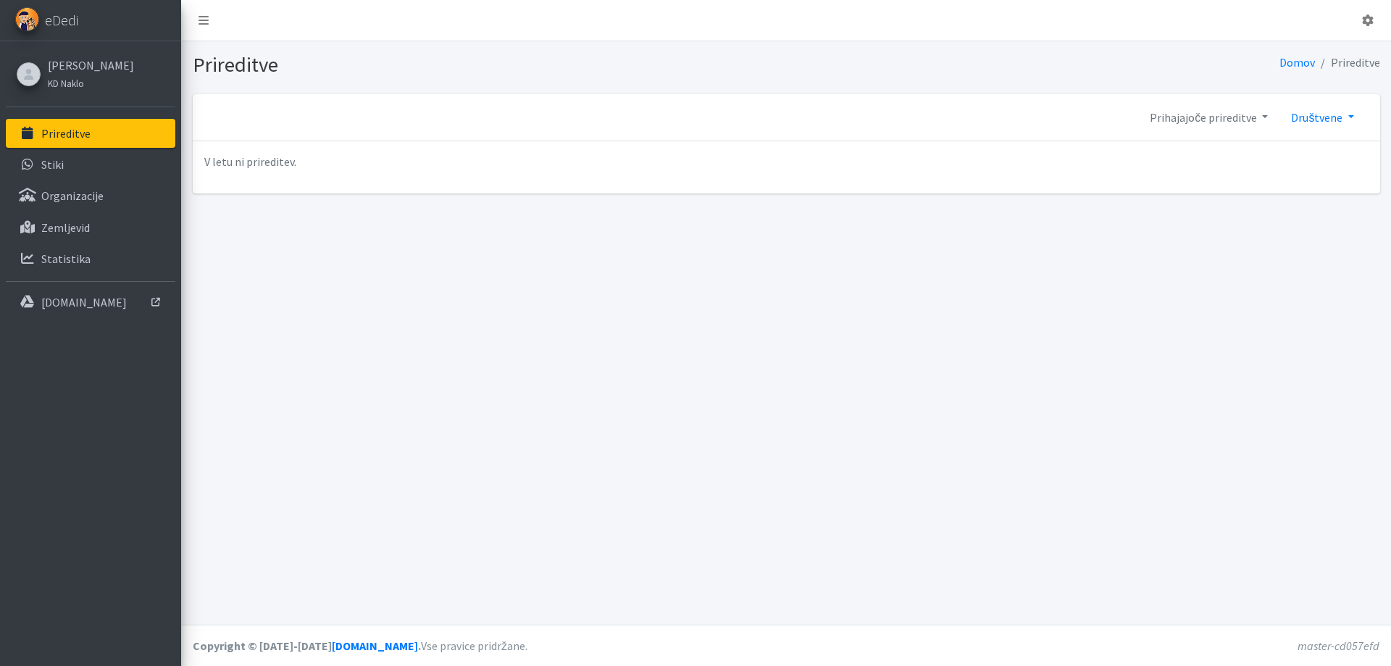
click at [1351, 121] on link "Društvene" at bounding box center [1322, 117] width 85 height 29
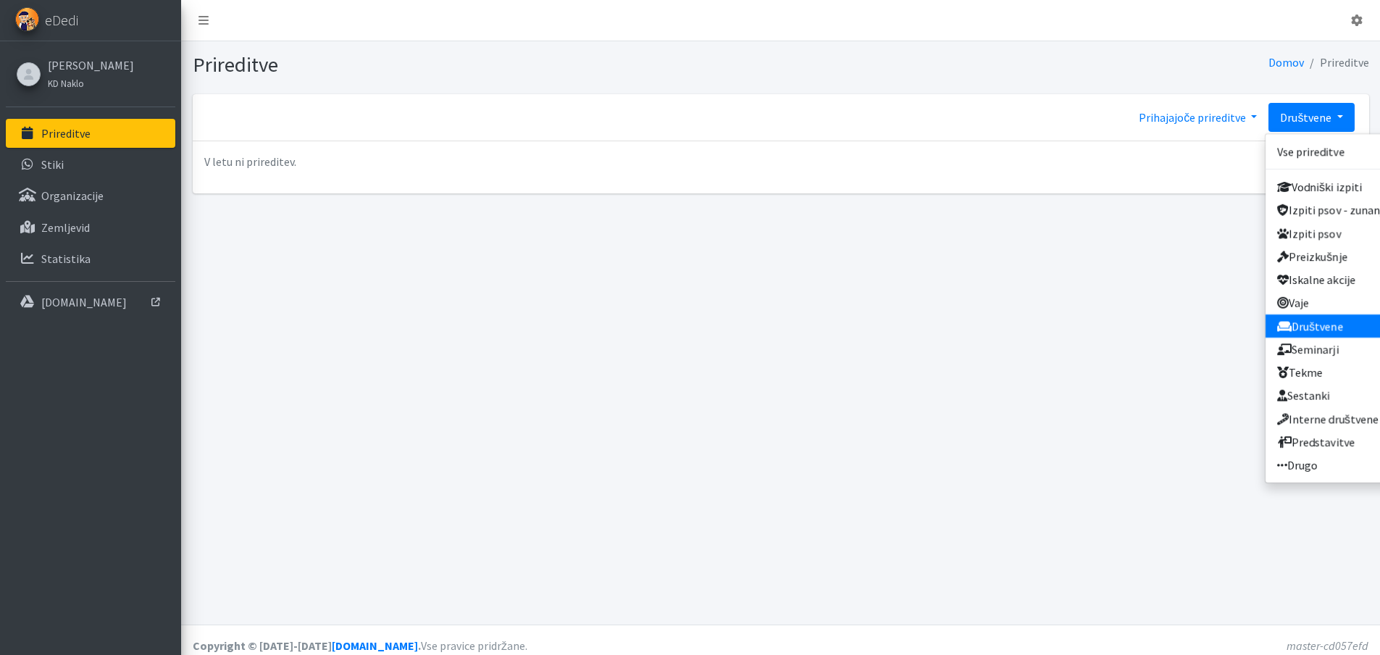
click at [1253, 118] on link "Prihajajoče prireditve" at bounding box center [1197, 117] width 141 height 29
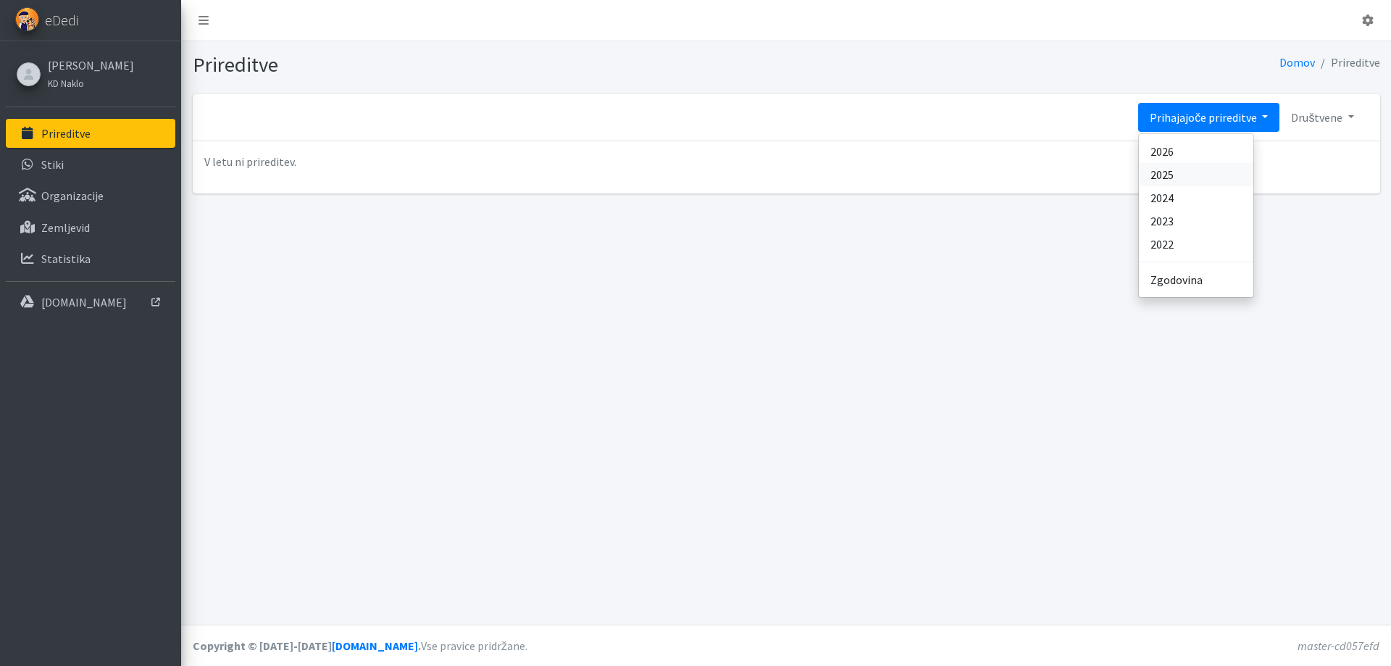
click at [1171, 173] on link "2025" at bounding box center [1196, 174] width 114 height 23
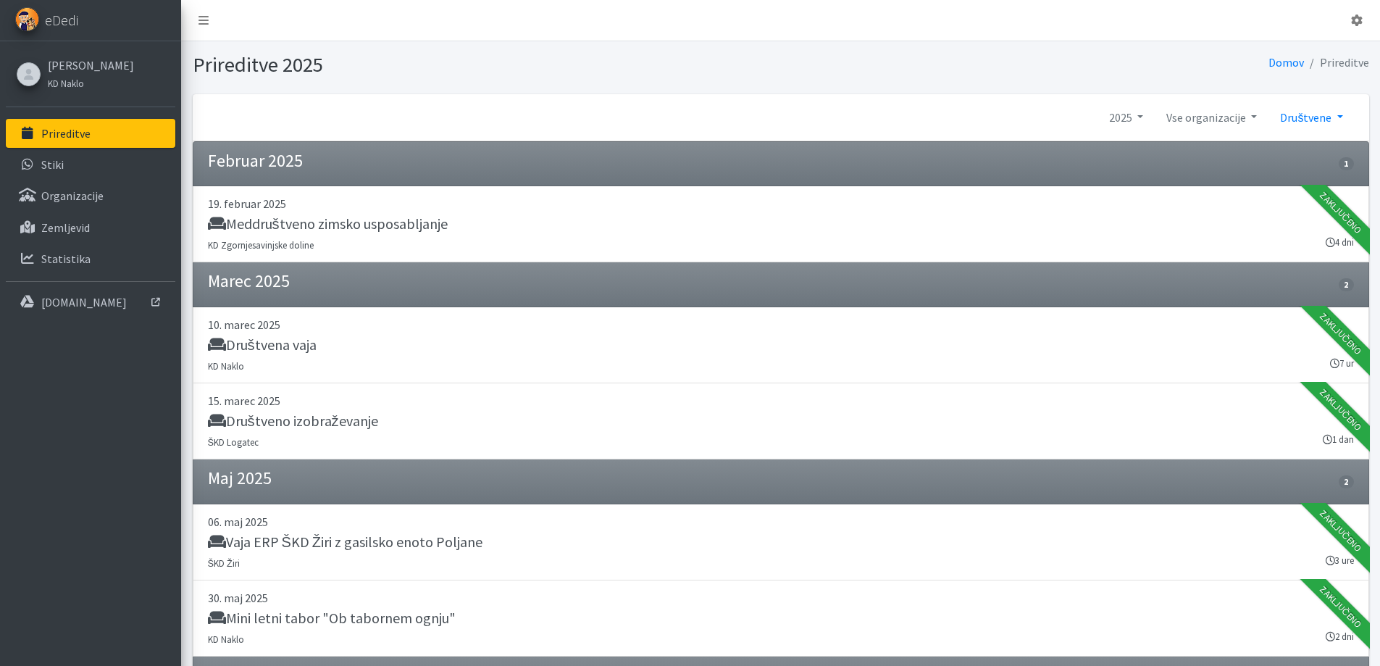
click at [1338, 117] on link "Društvene" at bounding box center [1311, 117] width 85 height 29
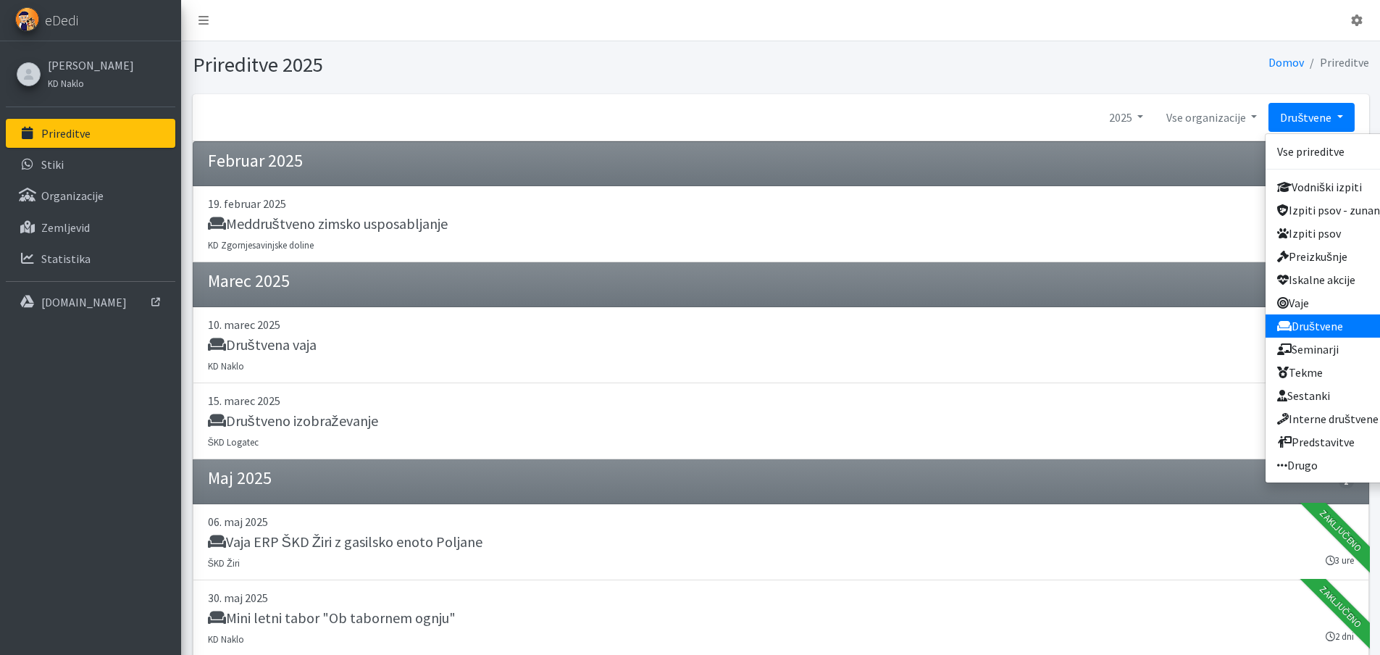
click at [1304, 324] on link "Društvene" at bounding box center [1332, 325] width 132 height 23
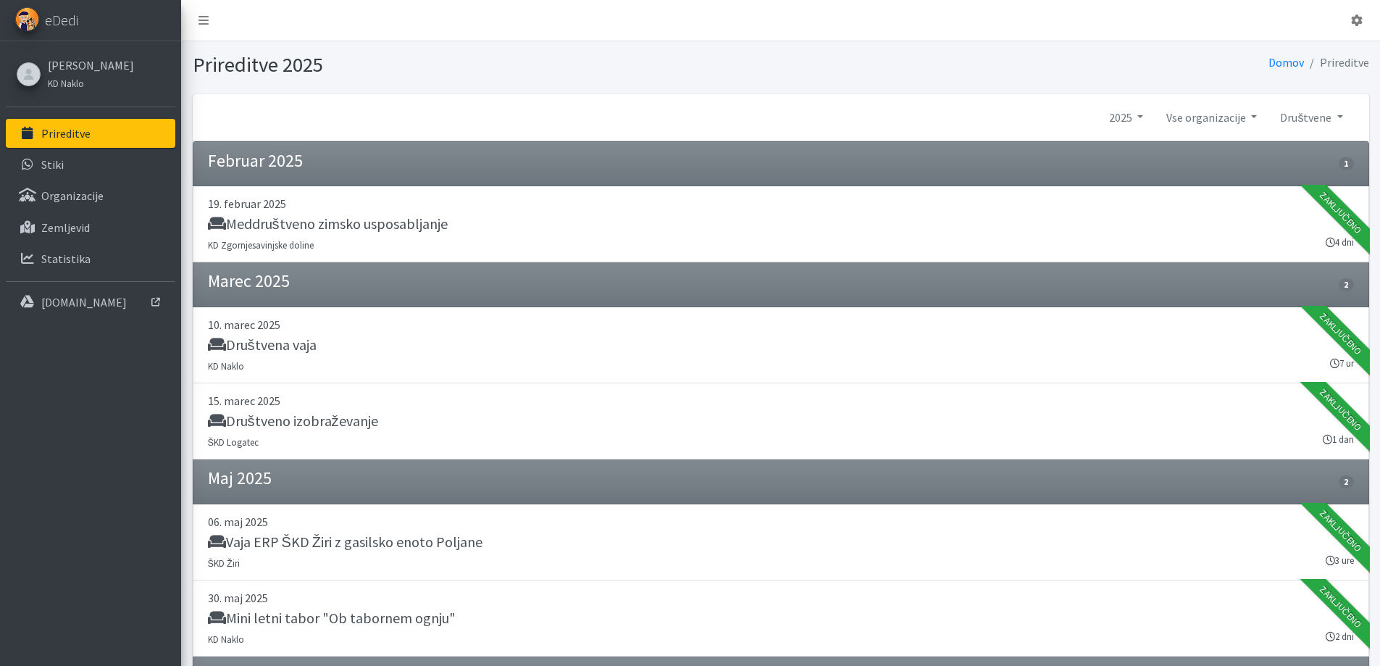
click at [589, 65] on h1 "Prireditve 2025" at bounding box center [484, 64] width 583 height 25
drag, startPoint x: 1106, startPoint y: 393, endPoint x: 1111, endPoint y: 322, distance: 71.2
drag, startPoint x: 1111, startPoint y: 322, endPoint x: 1178, endPoint y: 118, distance: 214.2
click at [1178, 118] on link "Vse organizacije" at bounding box center [1212, 117] width 114 height 29
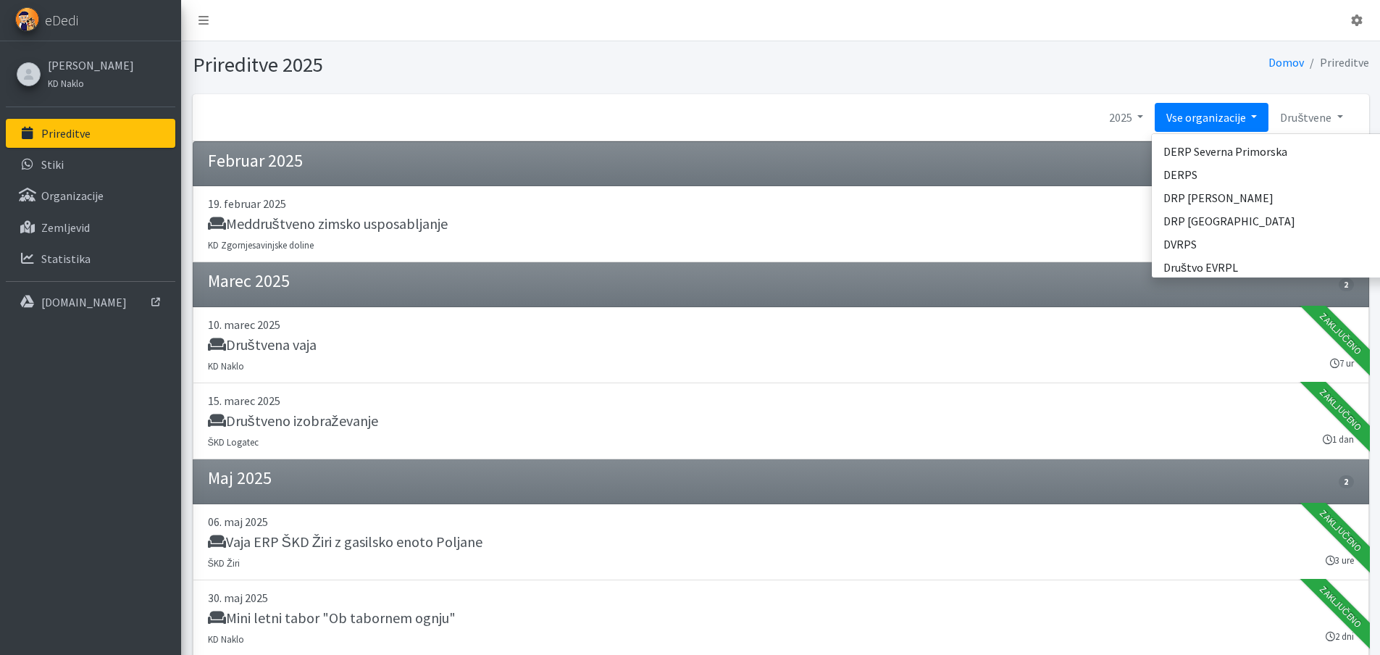
click at [1137, 99] on div "2025 Prihajajoče prireditve 2026 2025 2024 2023" at bounding box center [781, 117] width 1177 height 47
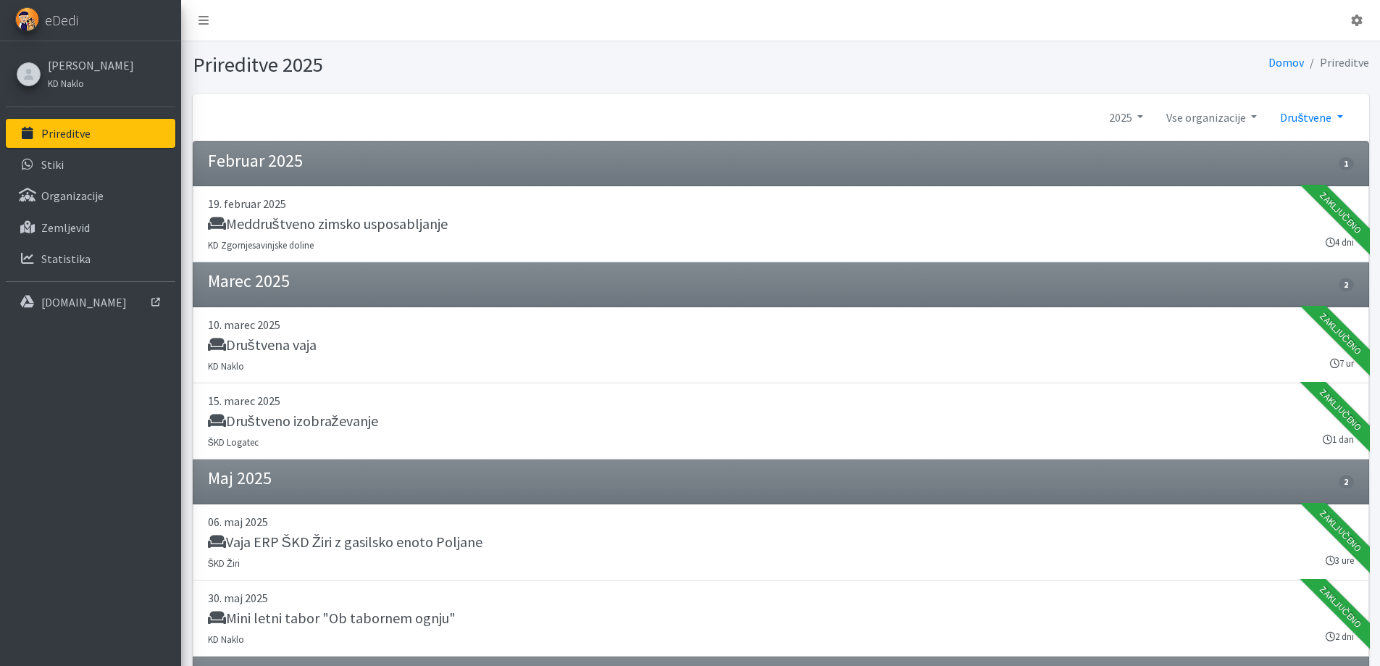
click at [1341, 121] on link "Društvene" at bounding box center [1311, 117] width 85 height 29
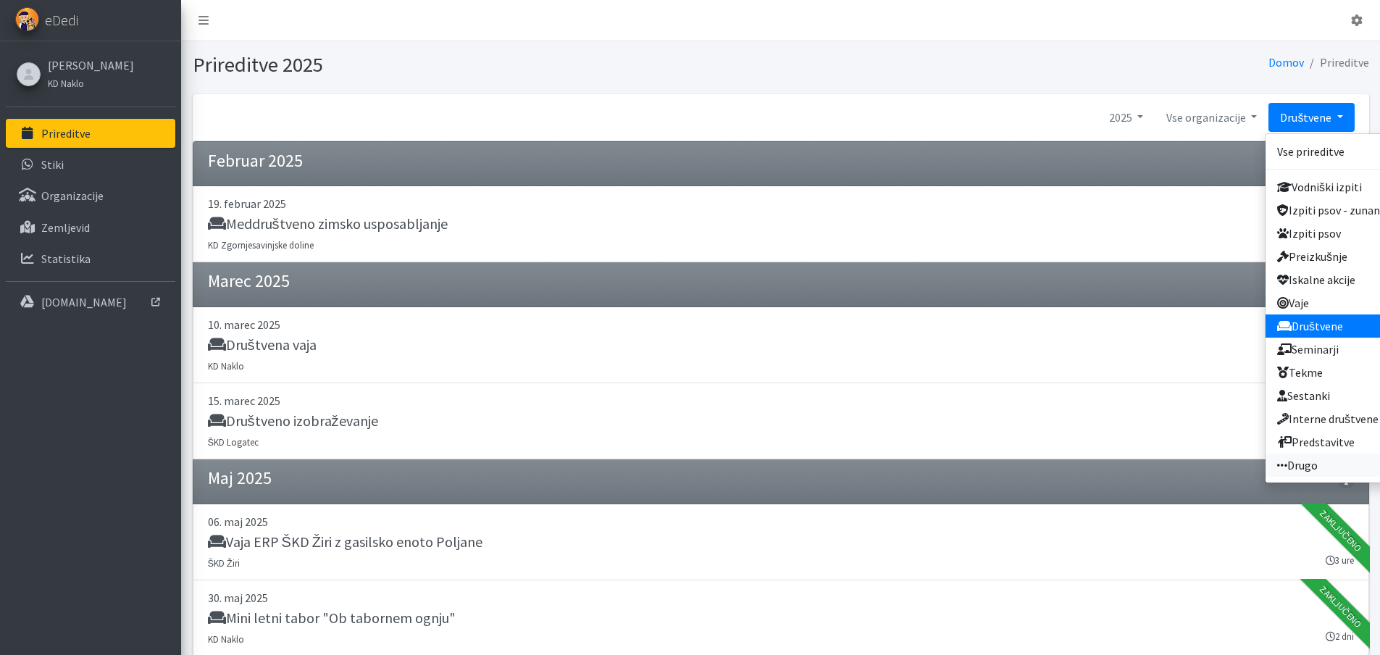
click at [1314, 468] on link "Drugo" at bounding box center [1332, 465] width 132 height 23
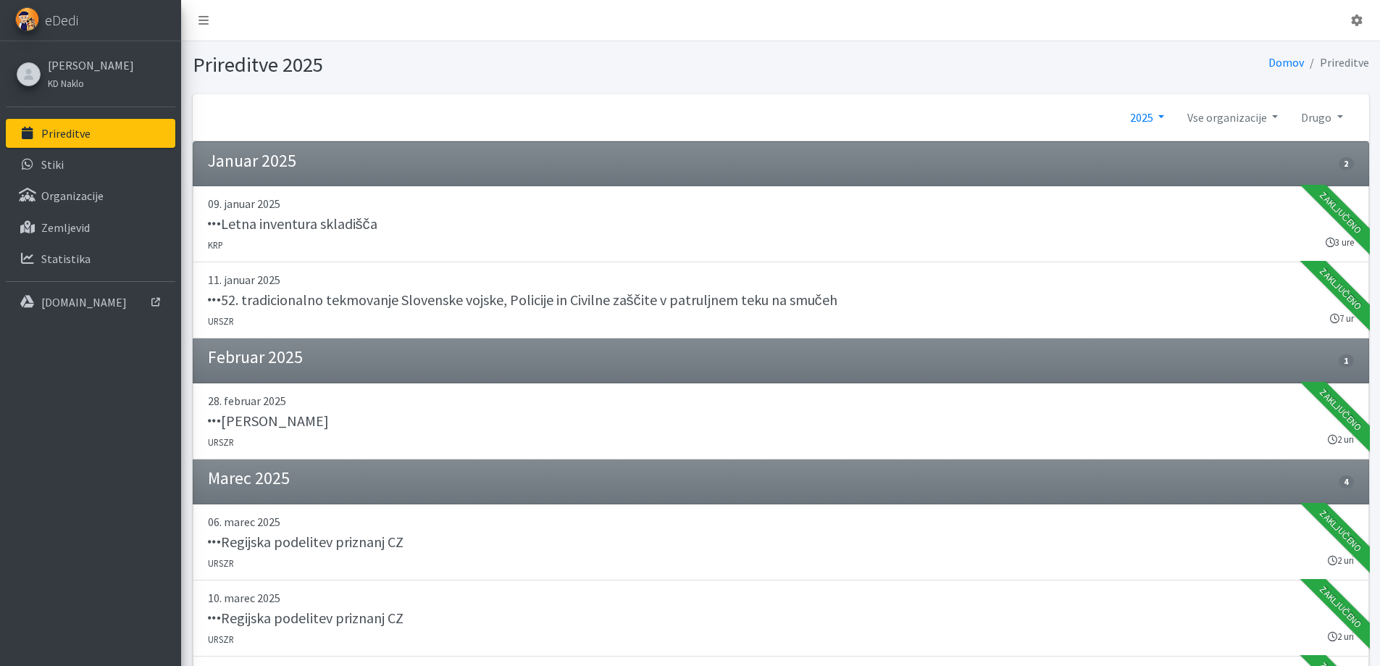
click at [1162, 114] on link "2025" at bounding box center [1147, 117] width 57 height 29
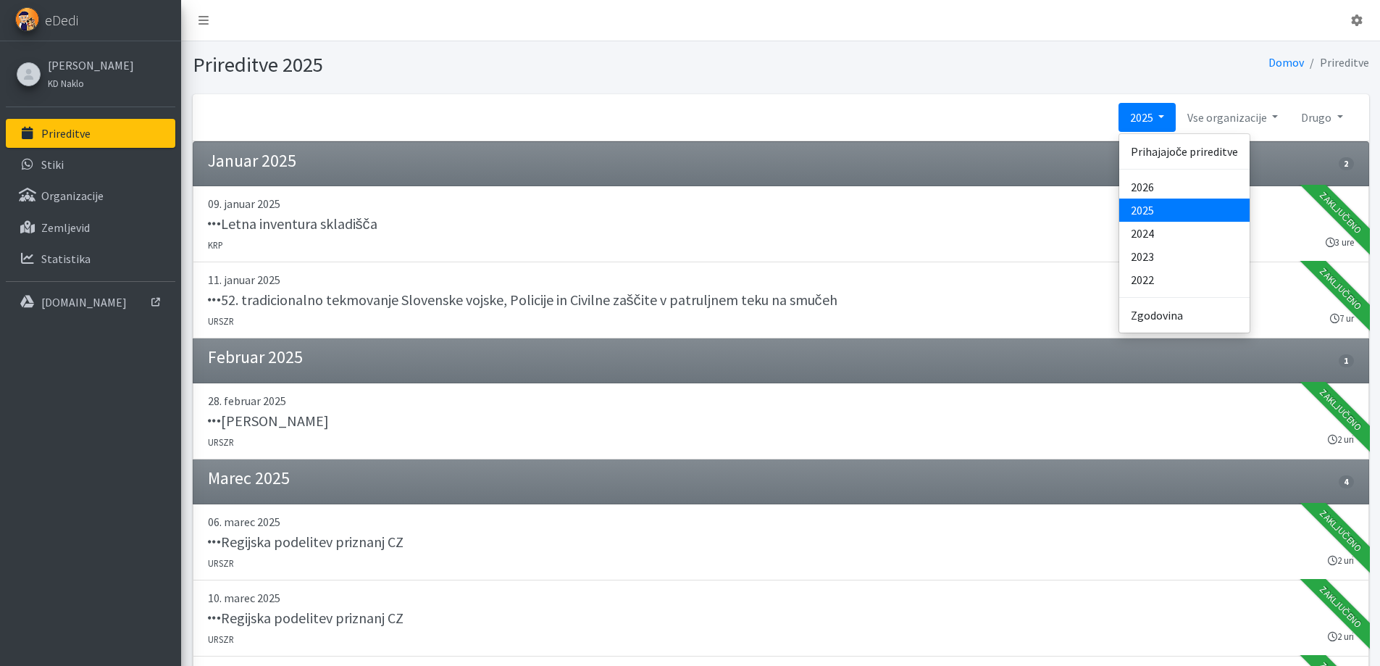
click at [1162, 114] on link "2025" at bounding box center [1147, 117] width 57 height 29
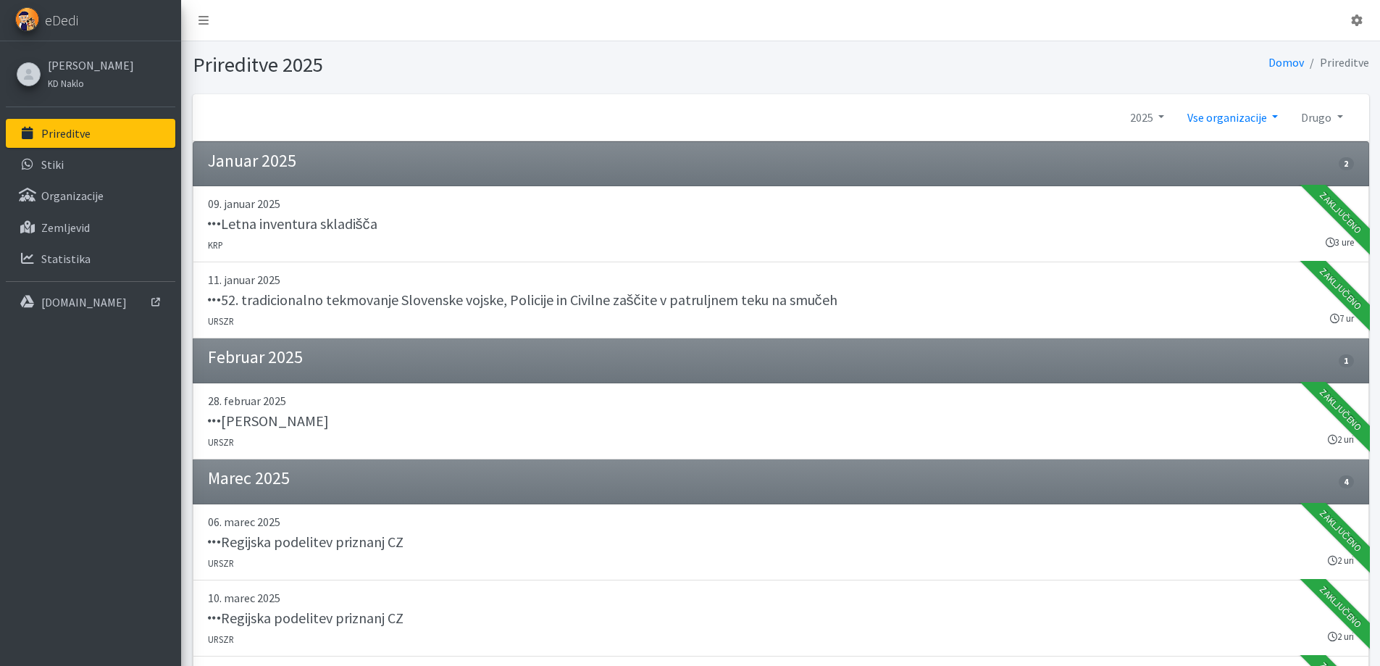
click at [1274, 115] on link "Vse organizacije" at bounding box center [1233, 117] width 114 height 29
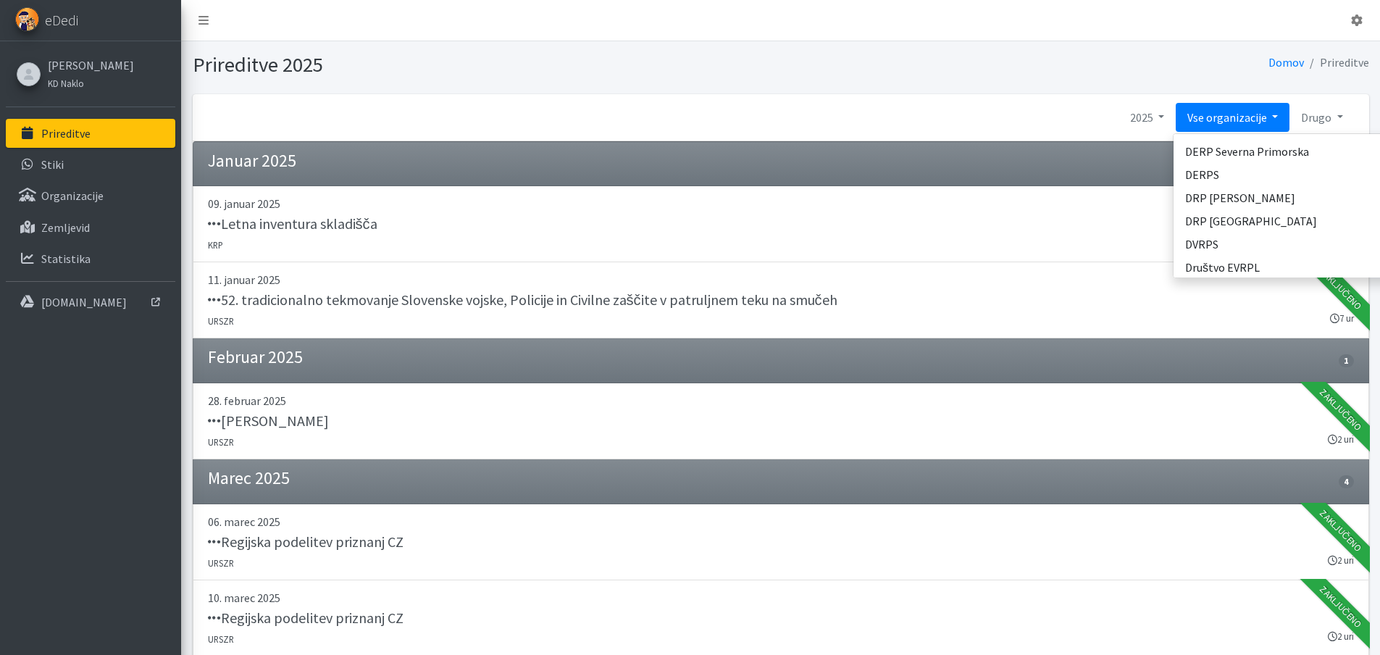
click at [1274, 115] on link "Vse organizacije" at bounding box center [1233, 117] width 114 height 29
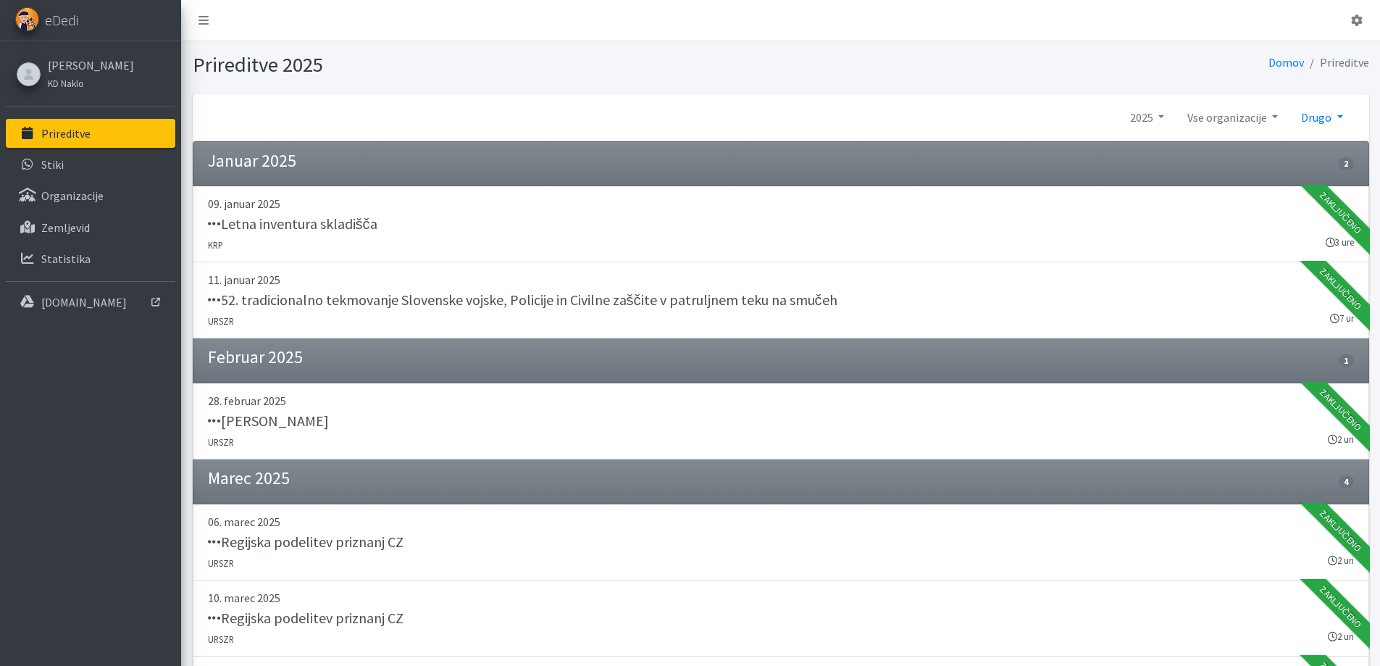
click at [1337, 114] on link "Drugo" at bounding box center [1322, 117] width 64 height 29
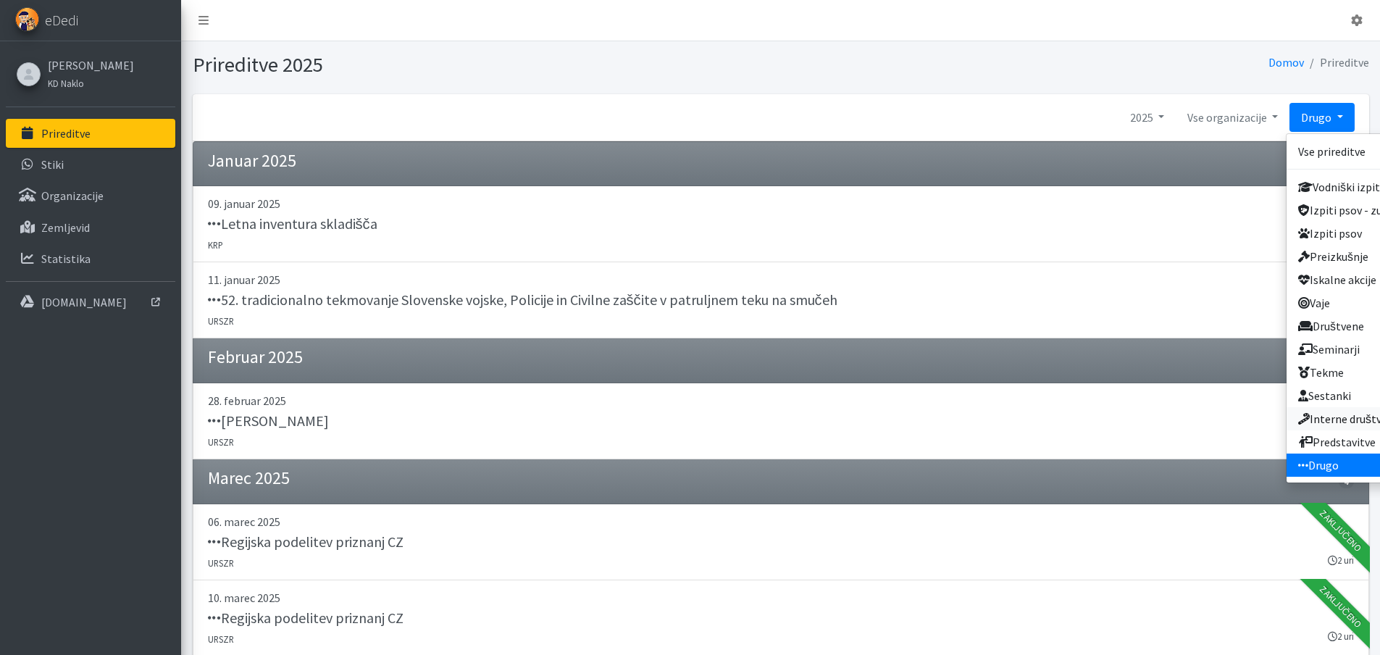
click at [1333, 419] on link "Interne društvene" at bounding box center [1353, 418] width 132 height 23
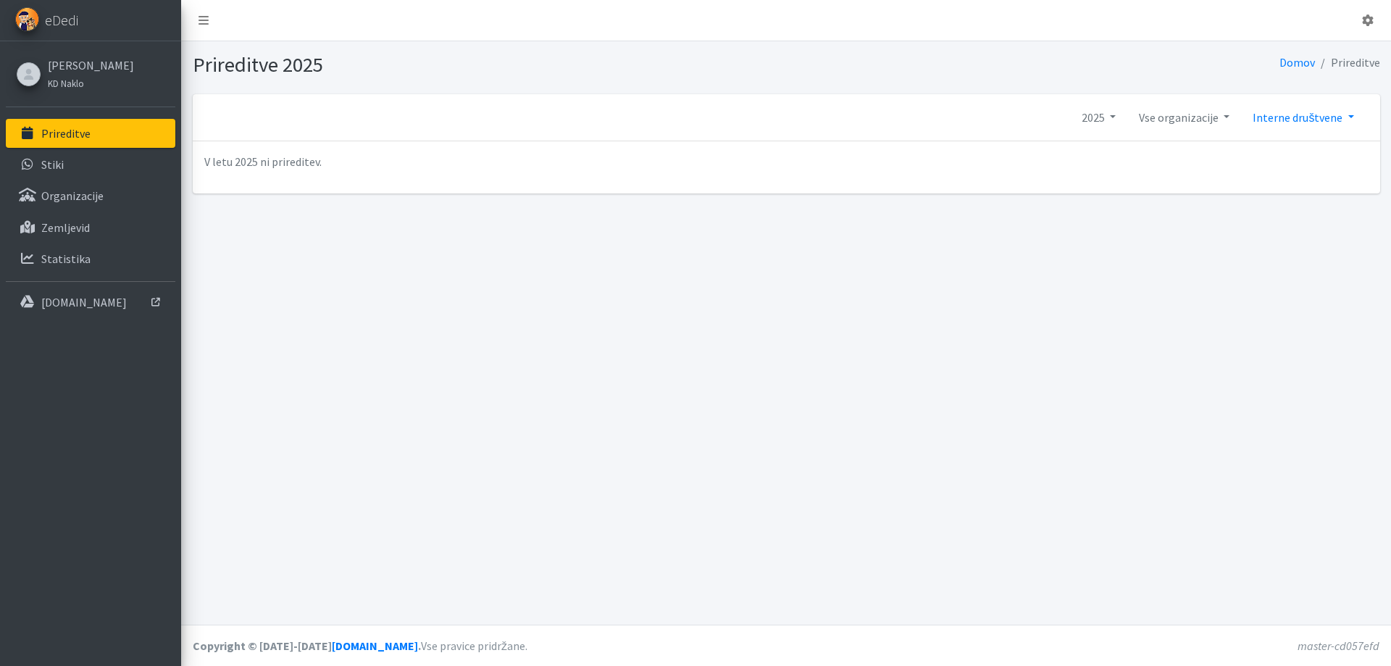
click at [1353, 118] on link "Interne društvene" at bounding box center [1303, 117] width 124 height 29
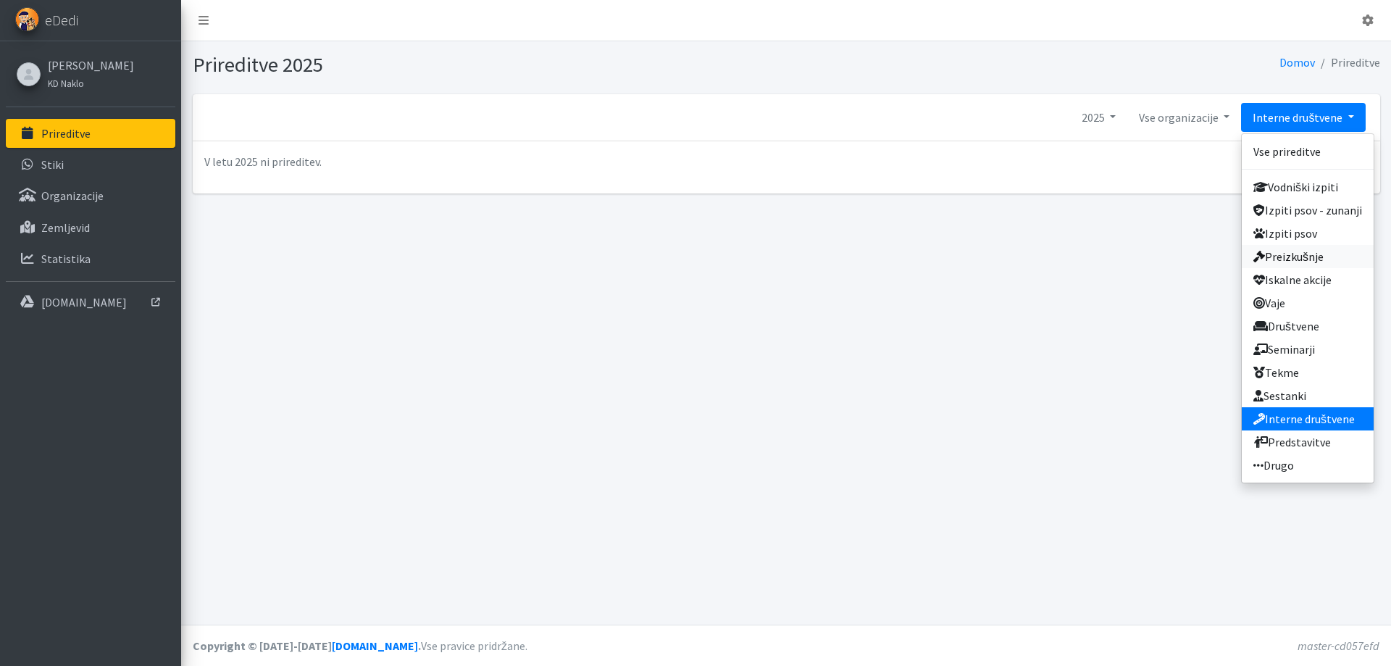
click at [1294, 258] on link "Preizkušnje" at bounding box center [1308, 256] width 132 height 23
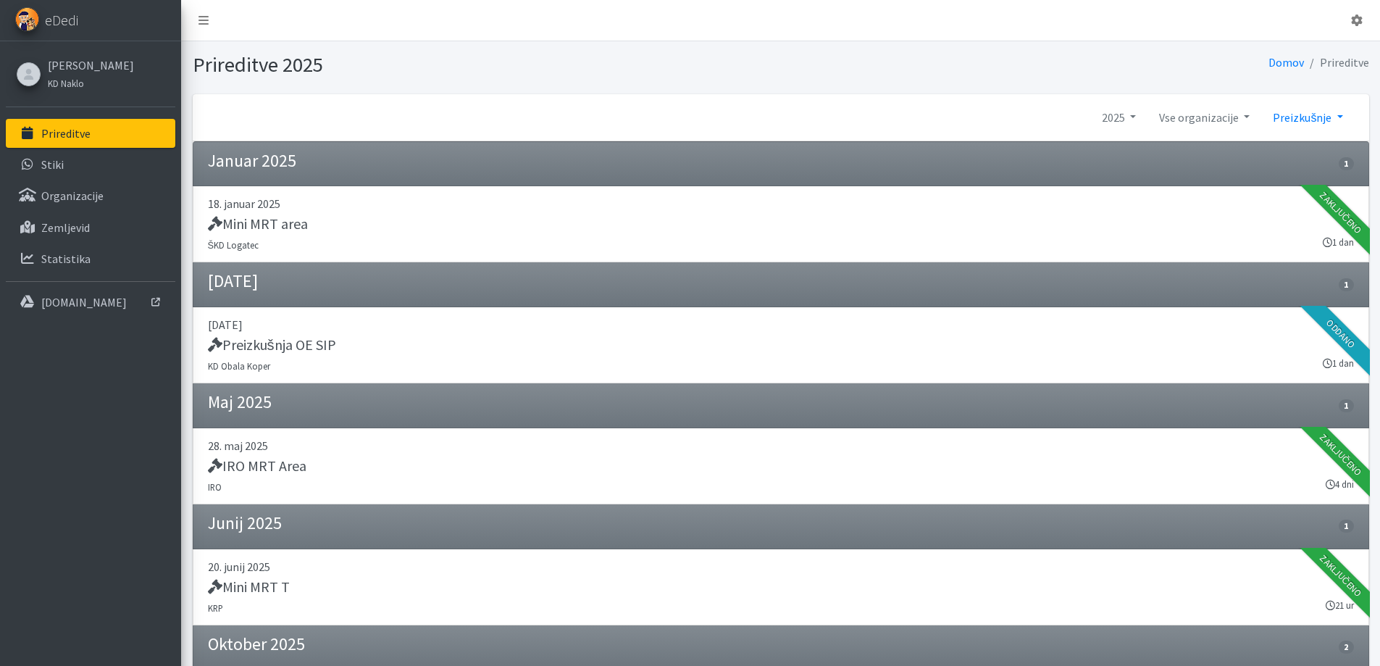
click at [1340, 120] on link "Preizkušnje" at bounding box center [1307, 117] width 93 height 29
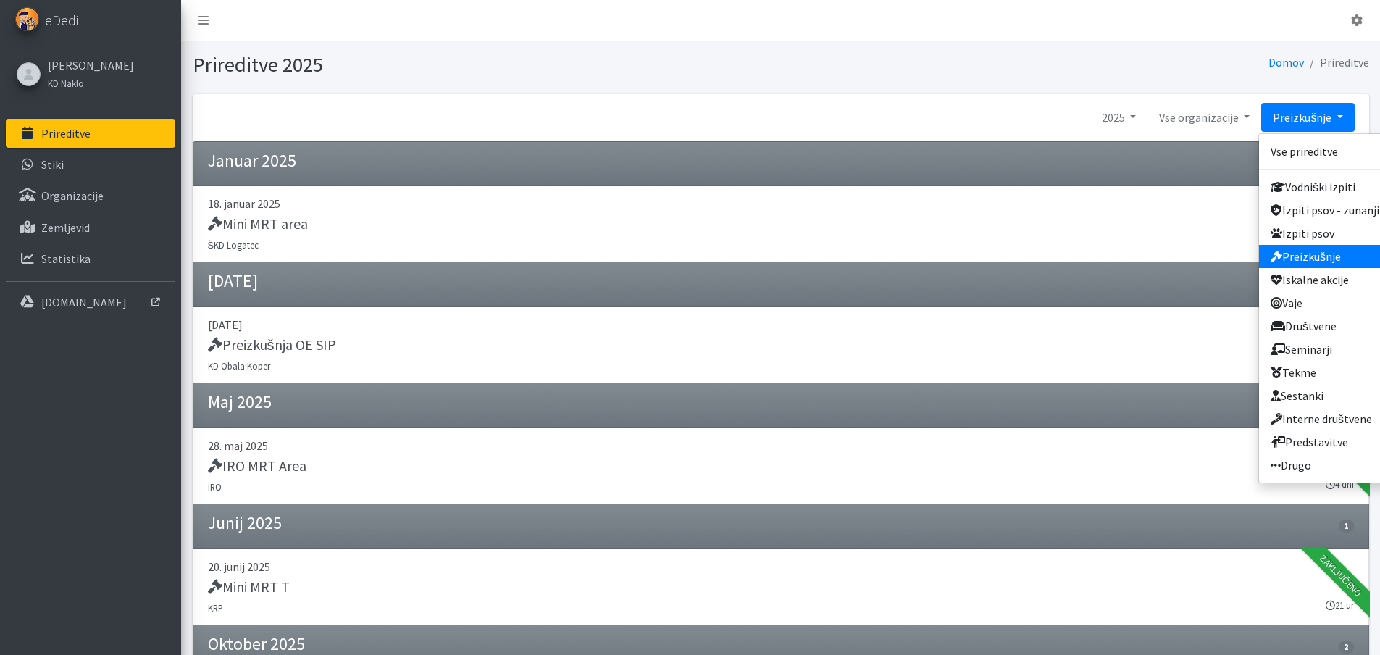
click at [1340, 120] on link "Preizkušnje" at bounding box center [1307, 117] width 93 height 29
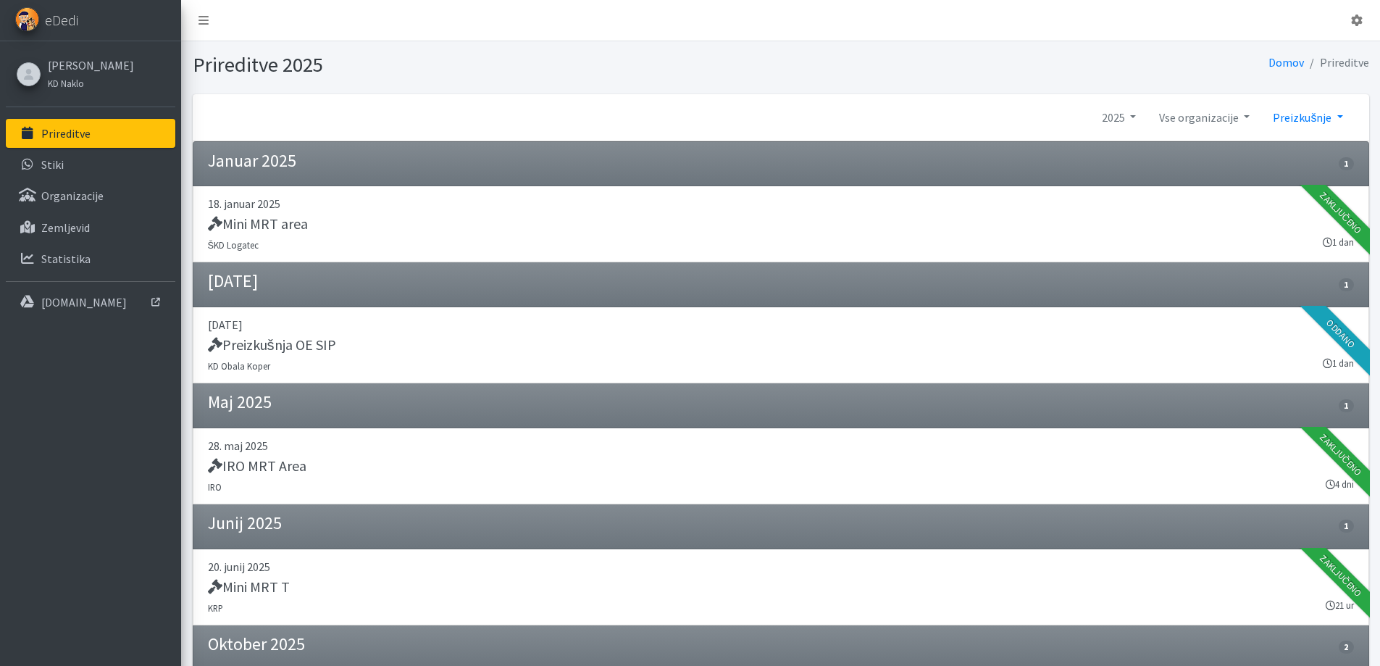
click at [1340, 120] on link "Preizkušnje" at bounding box center [1307, 117] width 93 height 29
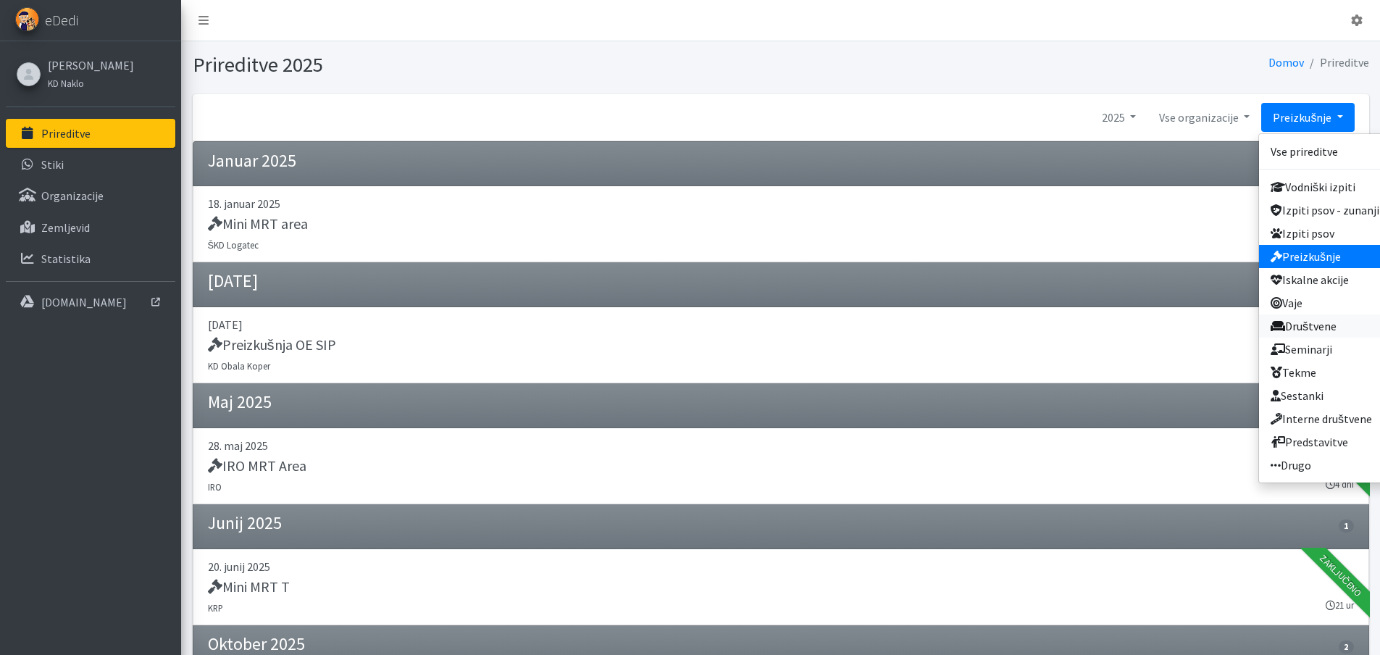
click at [1306, 322] on link "Društvene" at bounding box center [1325, 325] width 132 height 23
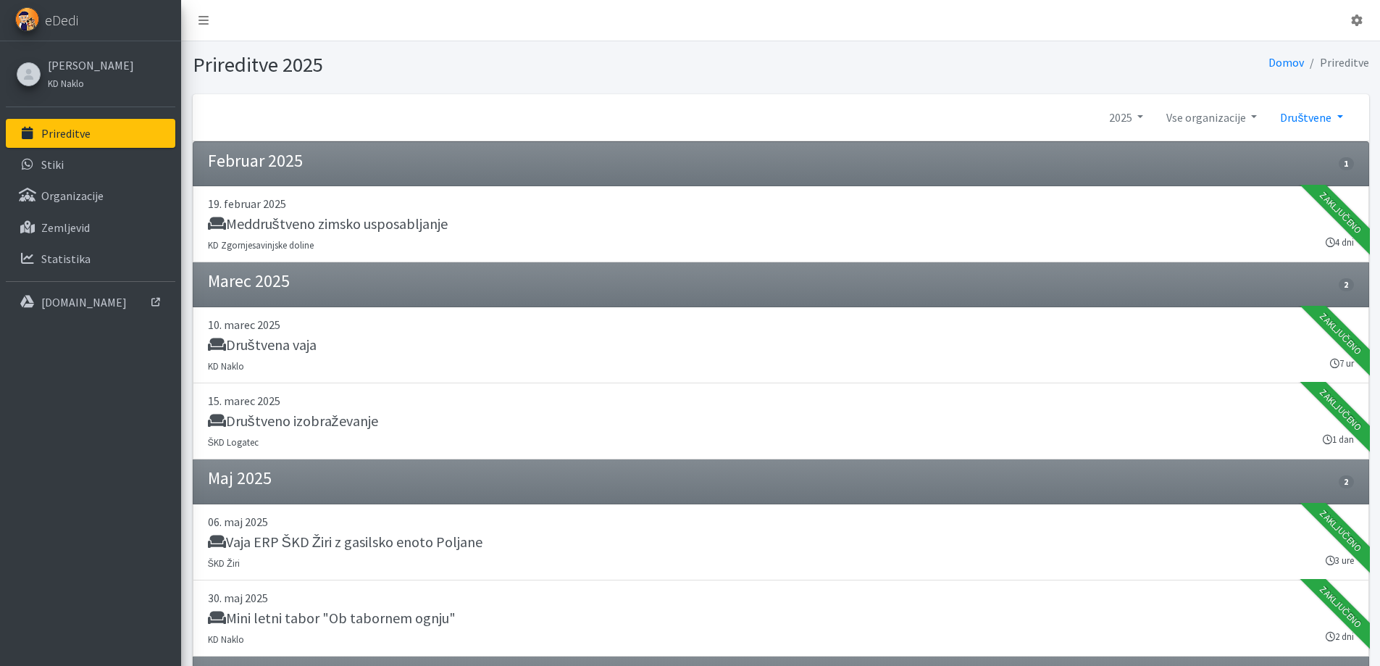
click at [1340, 115] on link "Društvene" at bounding box center [1311, 117] width 85 height 29
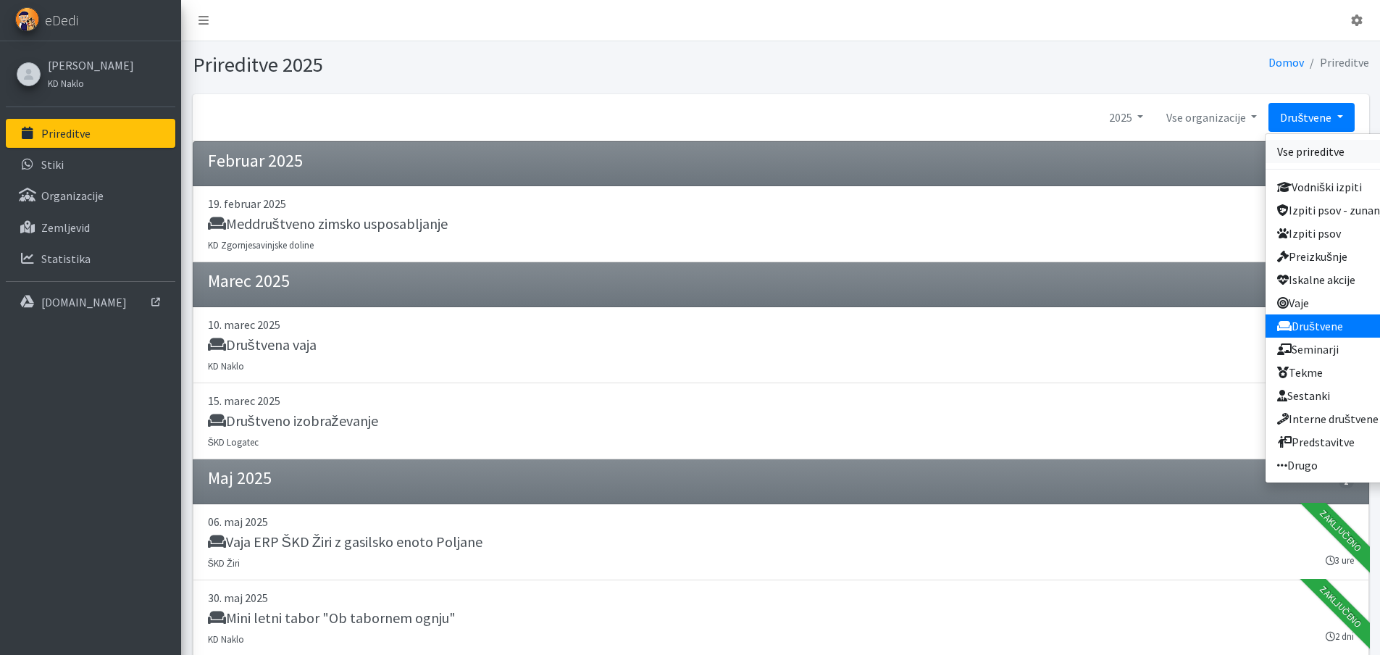
click at [1320, 153] on link "Vse prireditve" at bounding box center [1332, 151] width 132 height 23
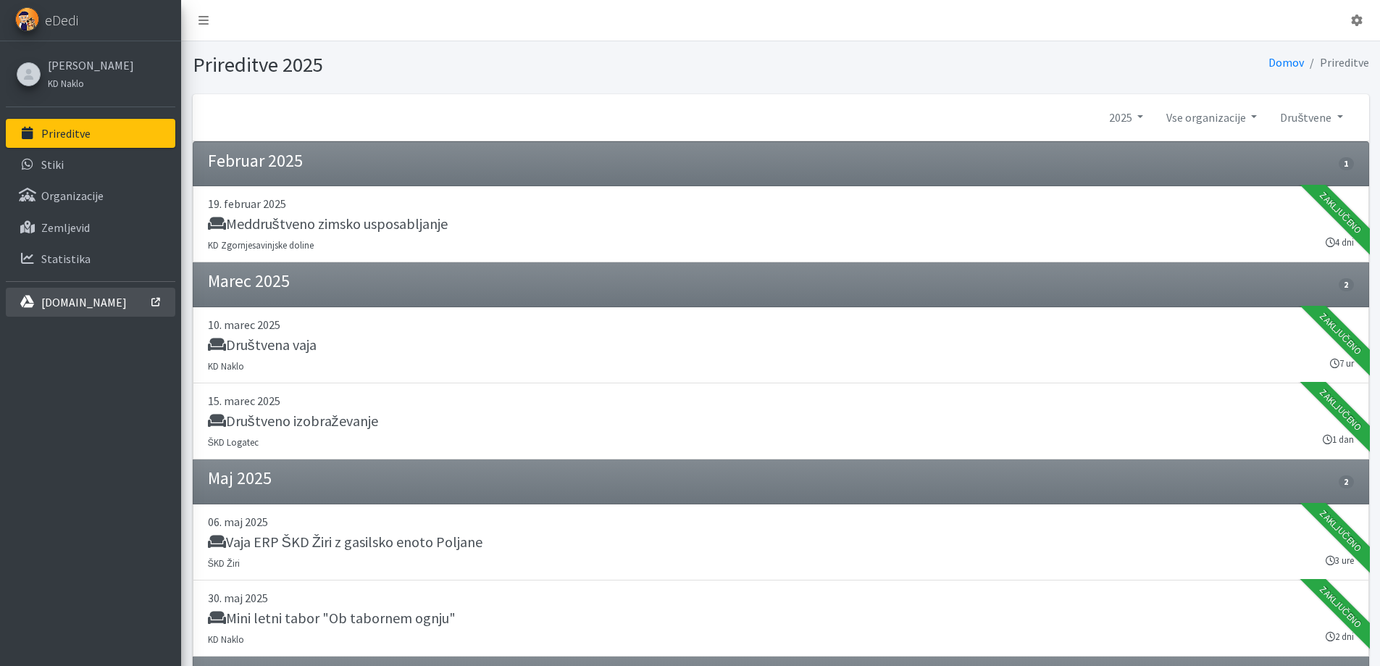
click at [80, 302] on p "[DOMAIN_NAME]" at bounding box center [83, 302] width 85 height 14
click at [80, 301] on p "[DOMAIN_NAME]" at bounding box center [83, 302] width 85 height 14
click at [89, 308] on p "[DOMAIN_NAME]" at bounding box center [83, 302] width 85 height 14
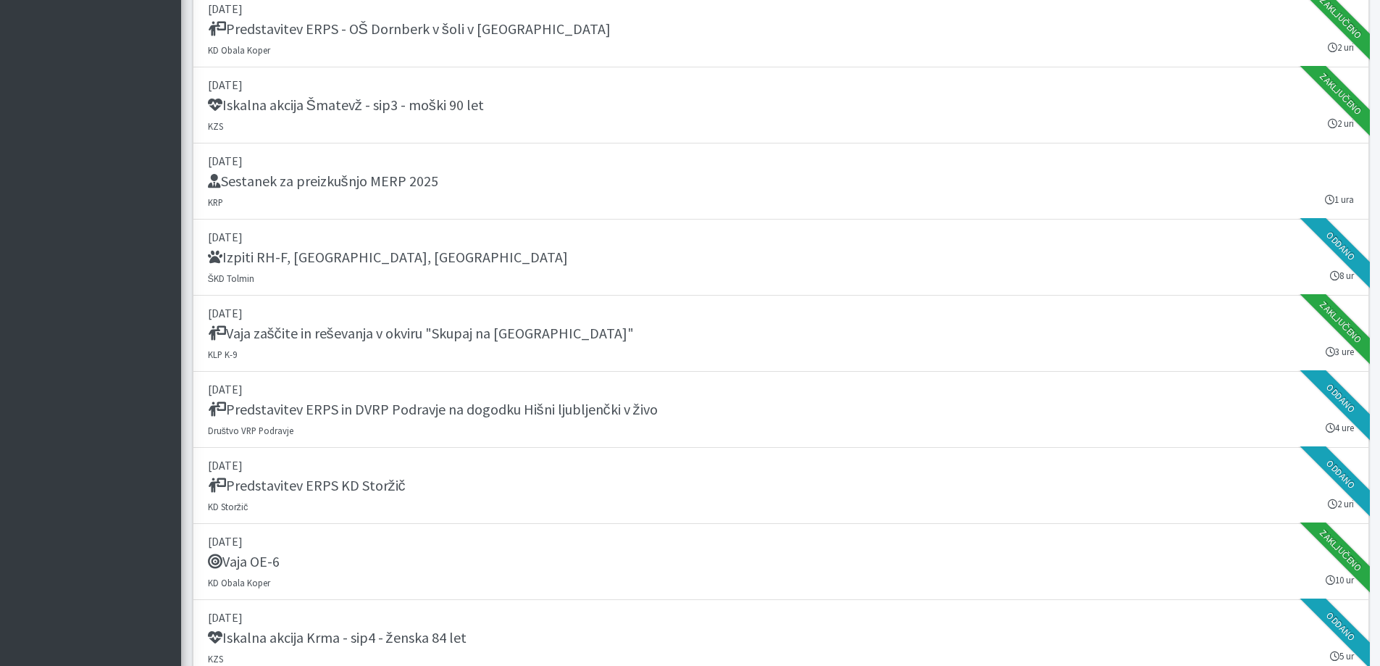
scroll to position [18584, 0]
